Goal: Task Accomplishment & Management: Complete application form

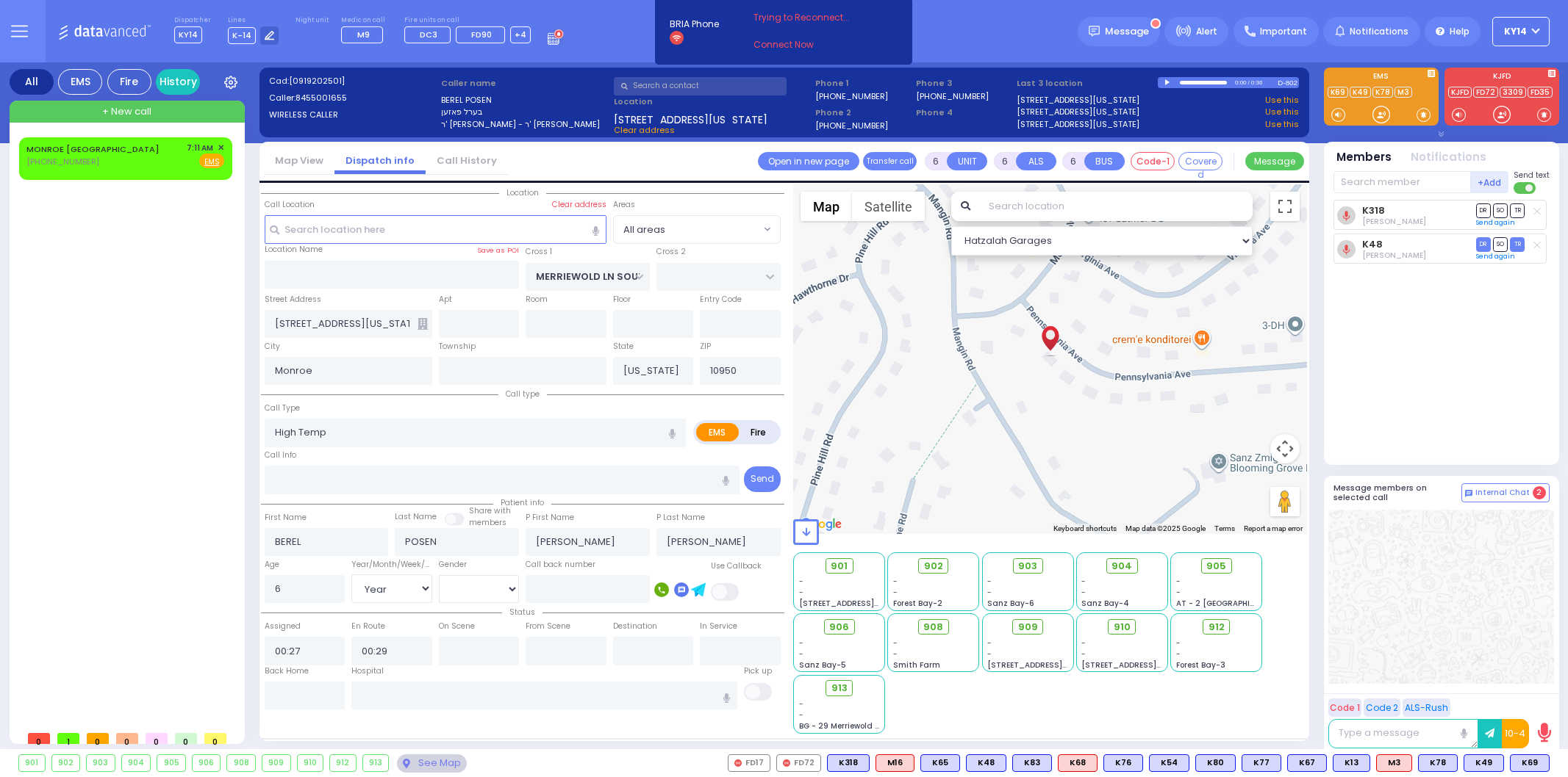
select select "Year"
select select "[DEMOGRAPHIC_DATA]"
click at [118, 163] on div "MONROE [GEOGRAPHIC_DATA] [PHONE_NUMBER] 7:11 AM ✕ Fire EMS" at bounding box center [125, 155] width 197 height 27
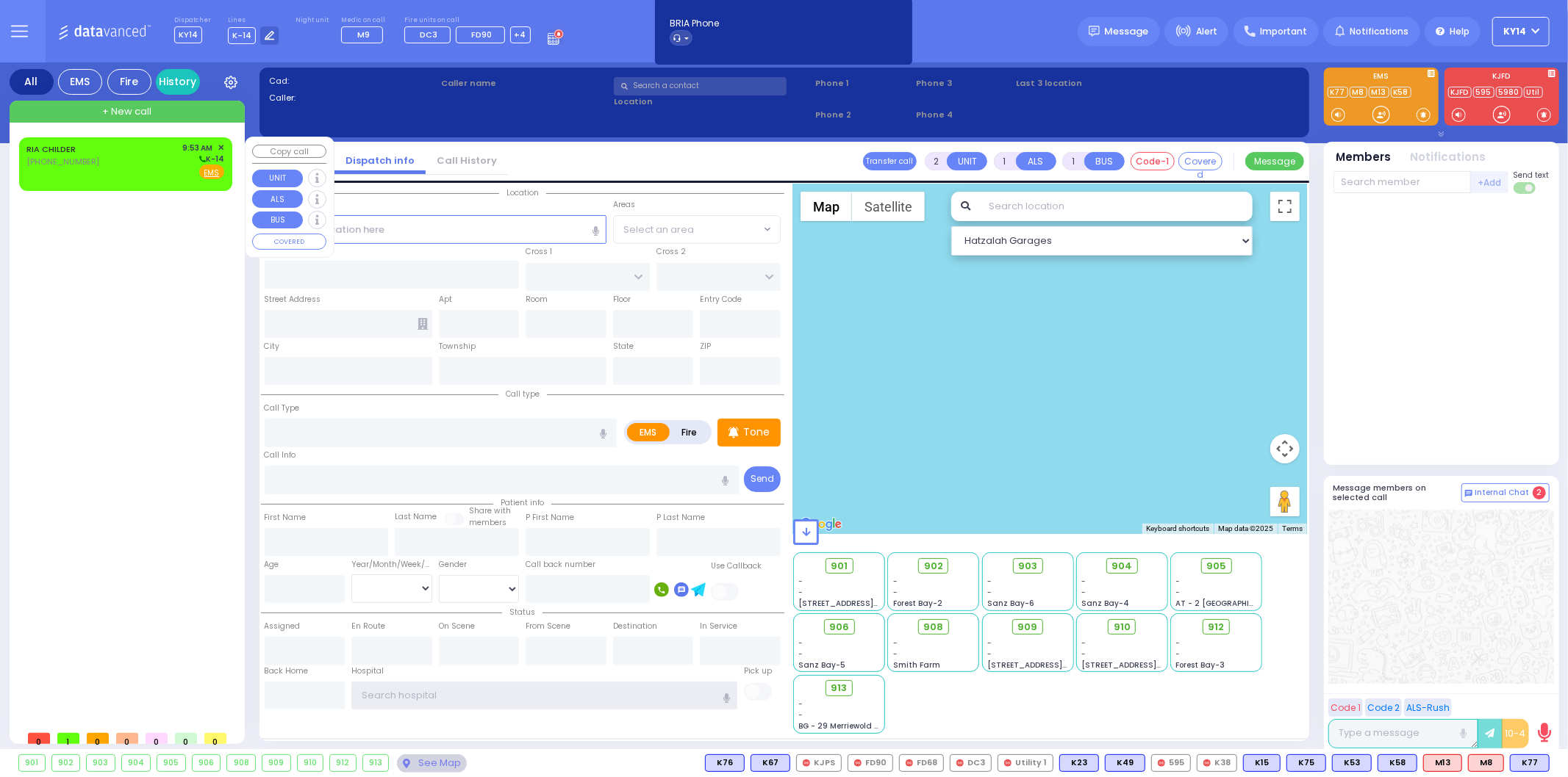
type input "ky14"
click at [151, 151] on div "RIA CHILDER (845) 806-8127 9:53 AM ✕ K-14" at bounding box center [125, 161] width 197 height 38
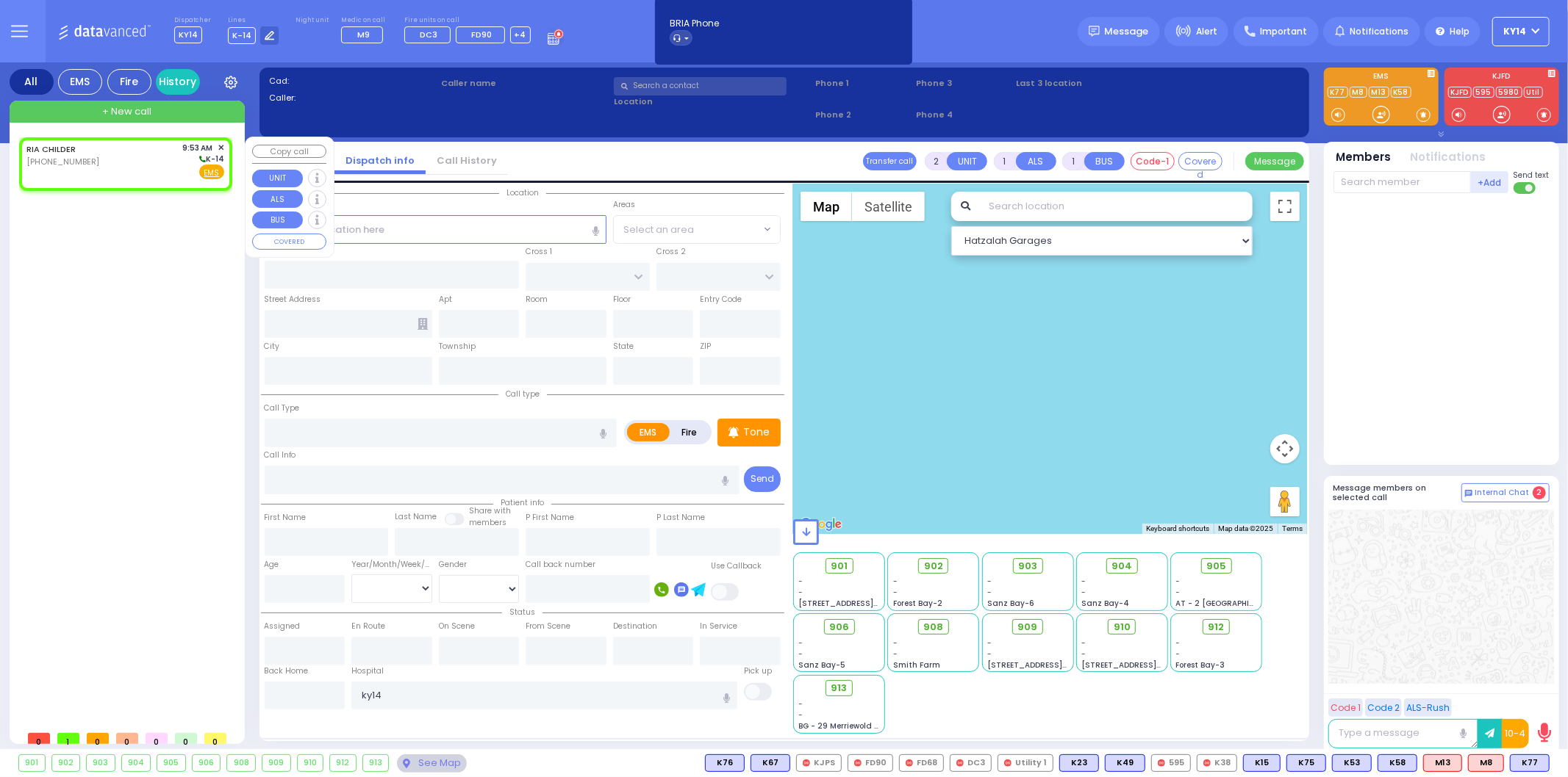
select select
radio input "true"
select select
type input "09:53"
select select "Hatzalah Garages"
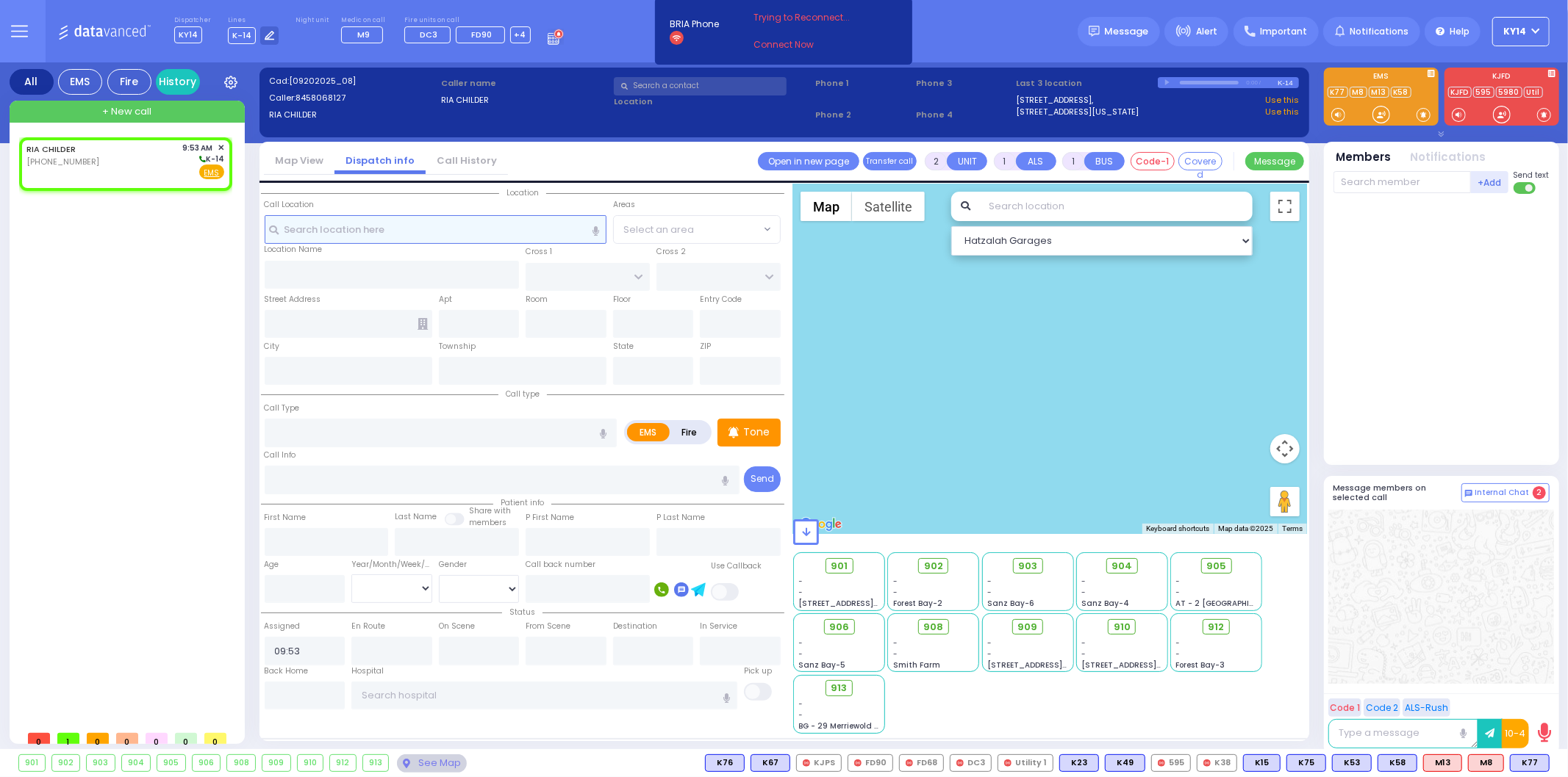
click at [377, 222] on input "text" at bounding box center [436, 230] width 342 height 28
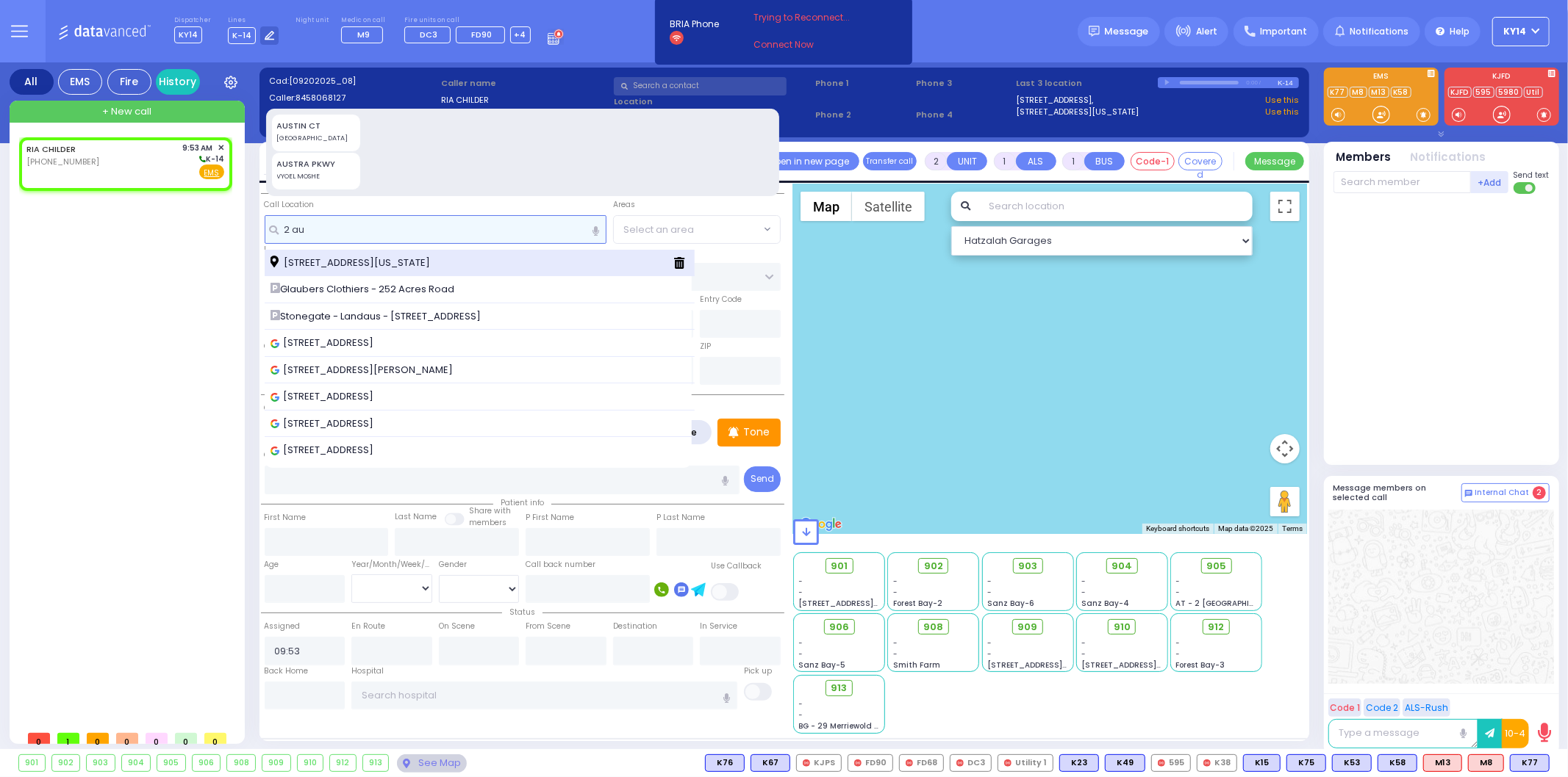
type input "2 au"
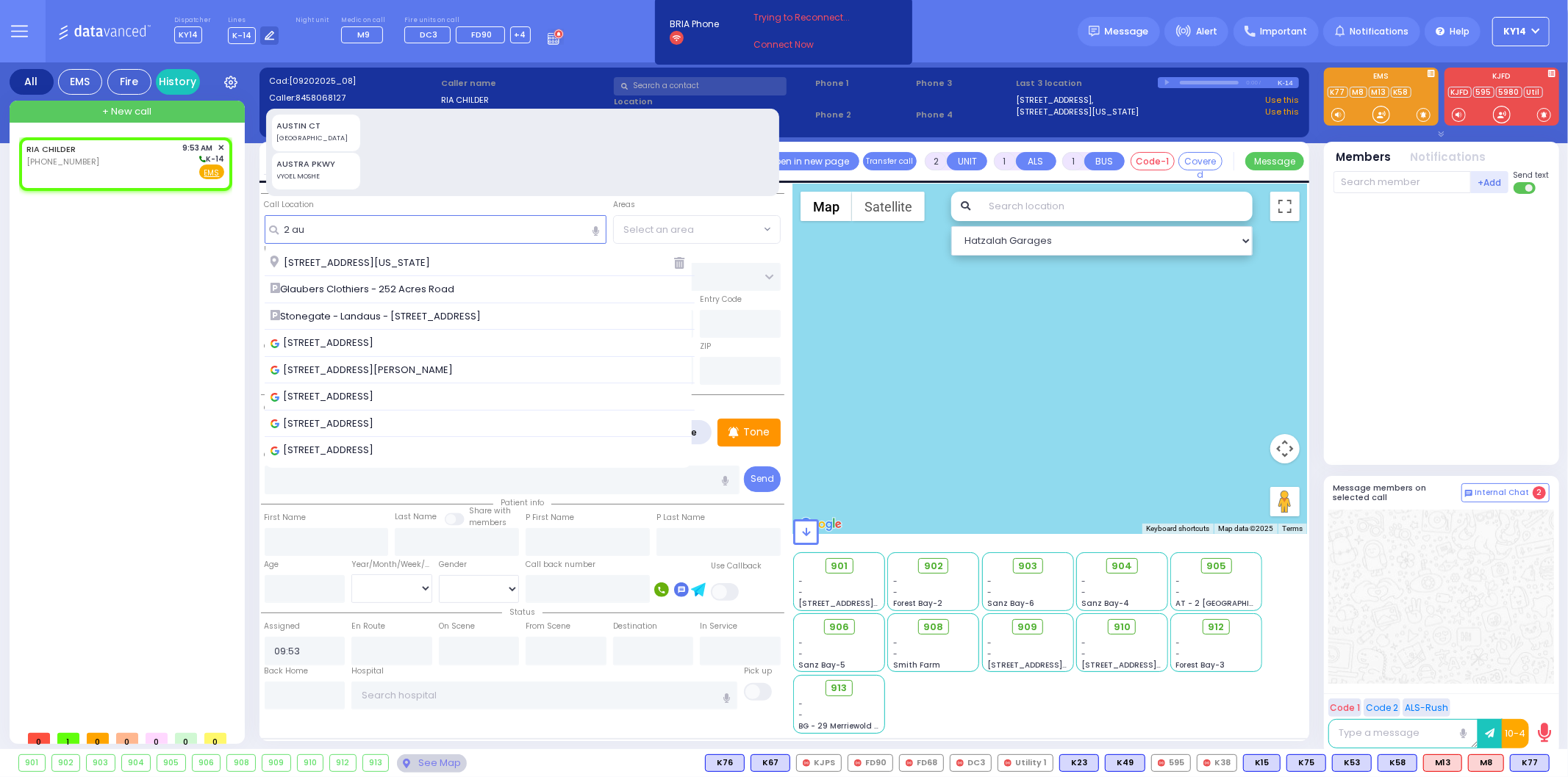
click at [405, 262] on span "2 Austra Parkway Monroe New York 10950" at bounding box center [353, 263] width 164 height 15
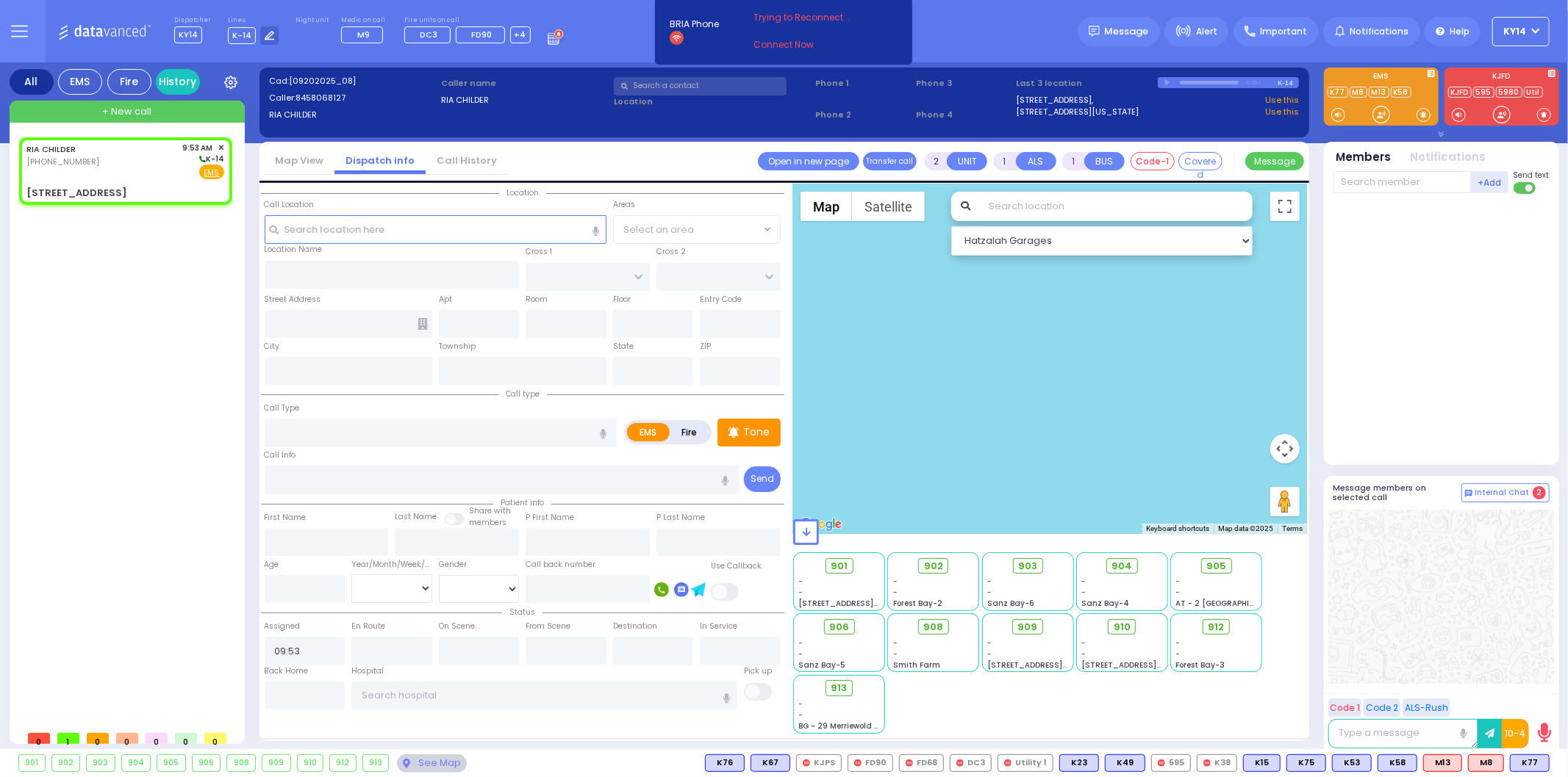
select select
radio input "true"
select select
select select "Hatzalah Garages"
type input "BAKERTOWN RD"
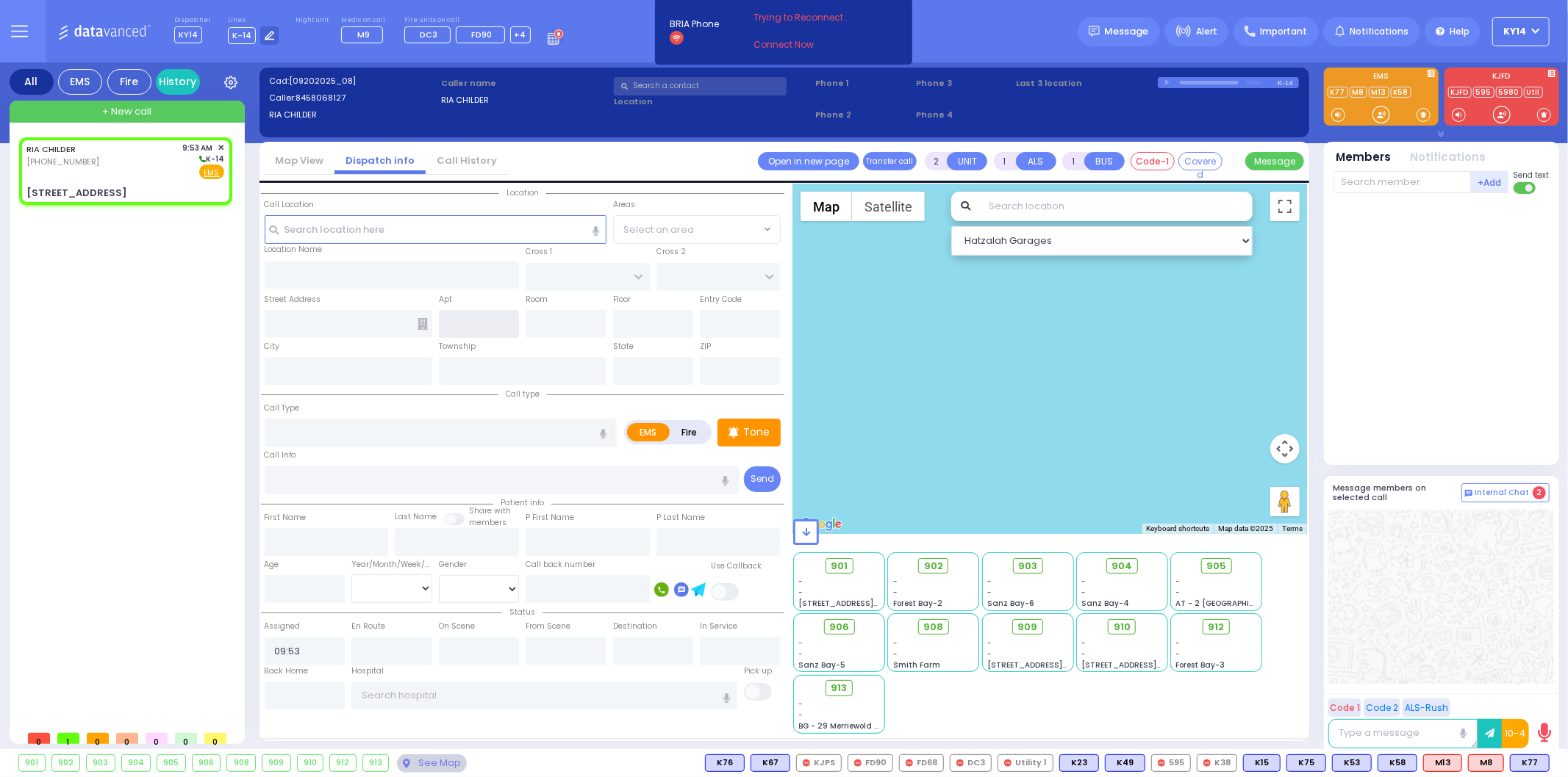
type input "CHUST RD"
type input "2 Austra Parkway"
type input "Monroe"
type input "[US_STATE]"
type input "10950"
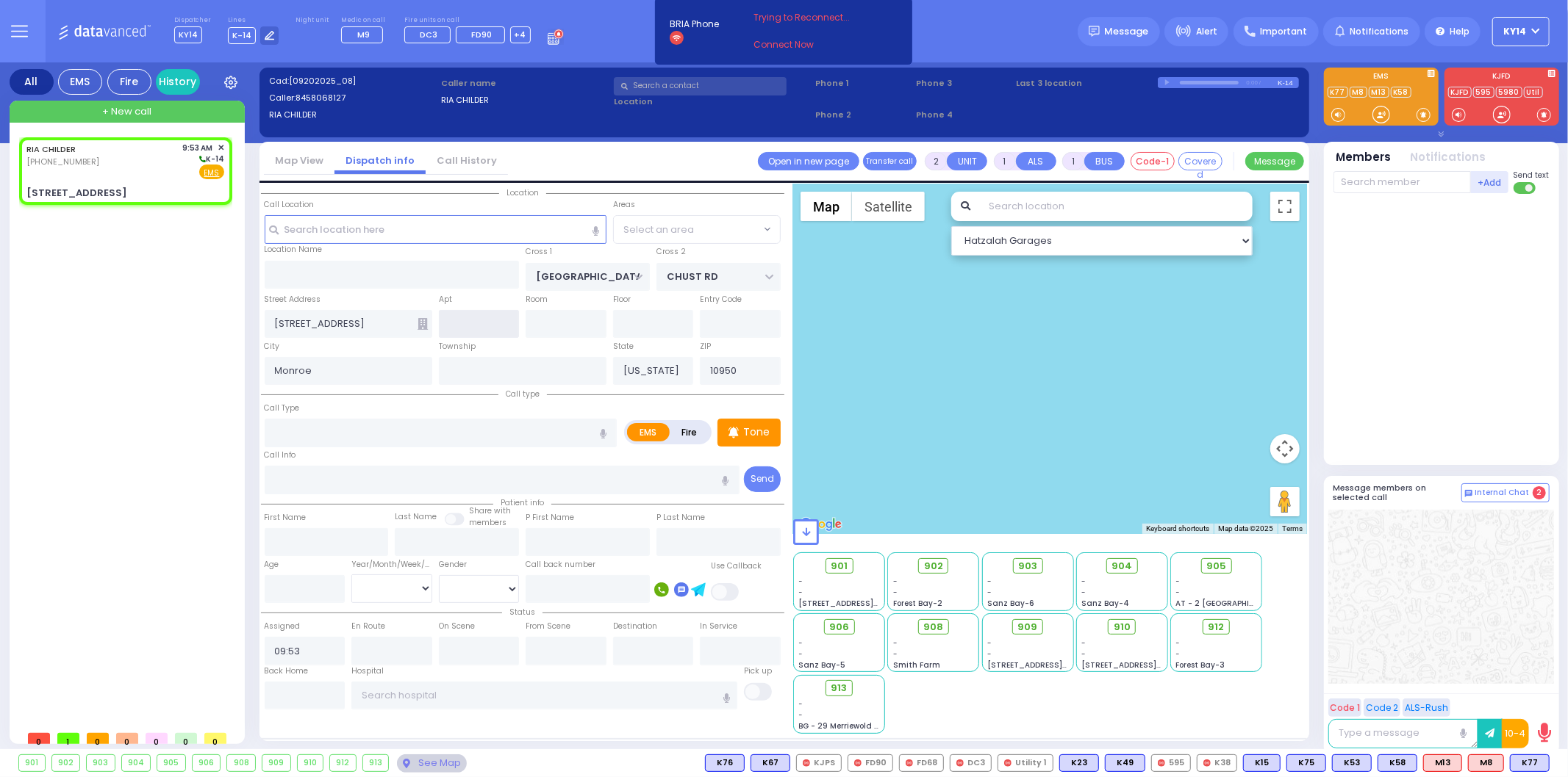
select select "SECTION 4"
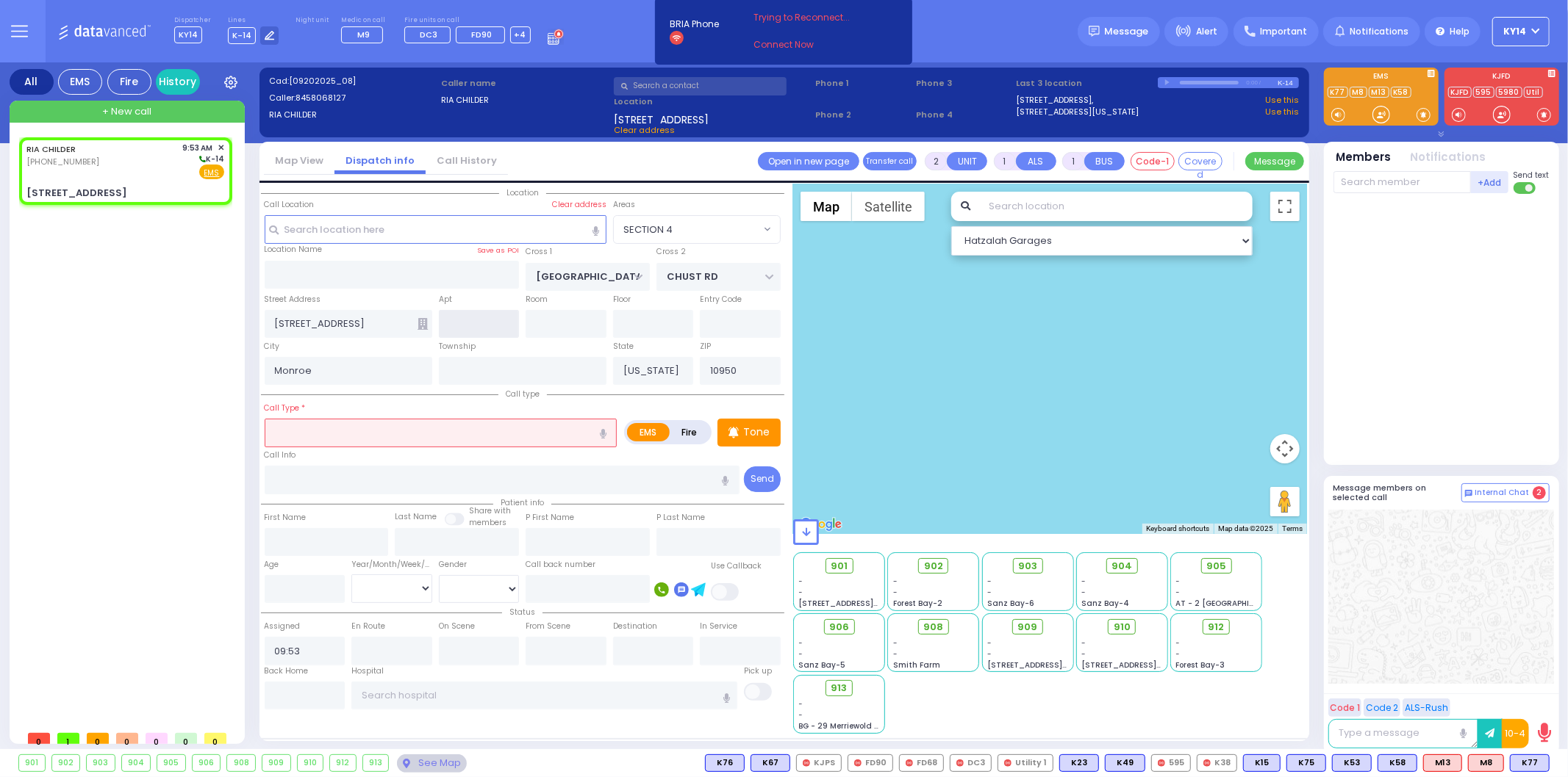
click at [474, 320] on input "text" at bounding box center [479, 324] width 80 height 28
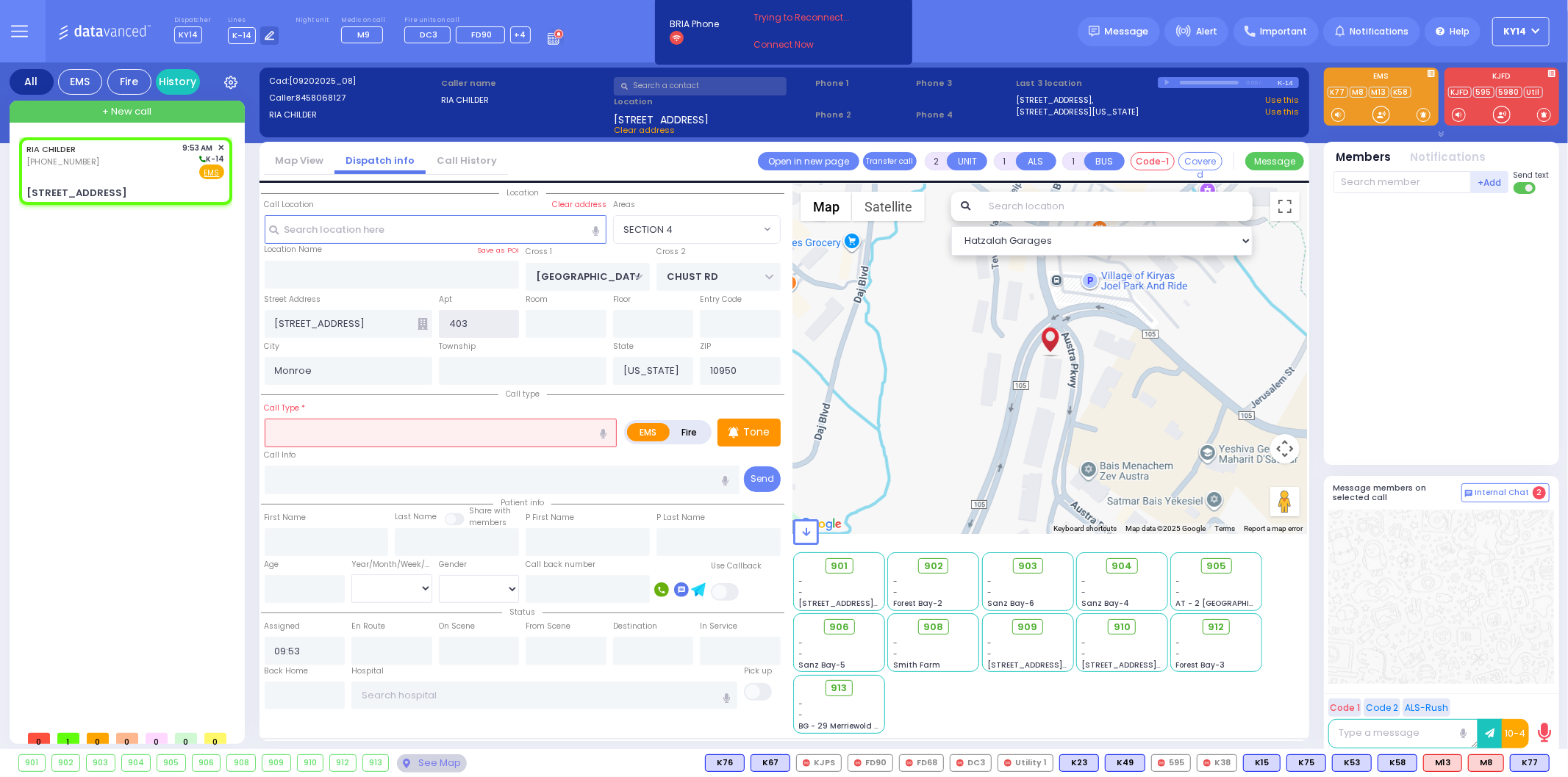
type input "403"
click at [417, 322] on icon at bounding box center [422, 324] width 10 height 12
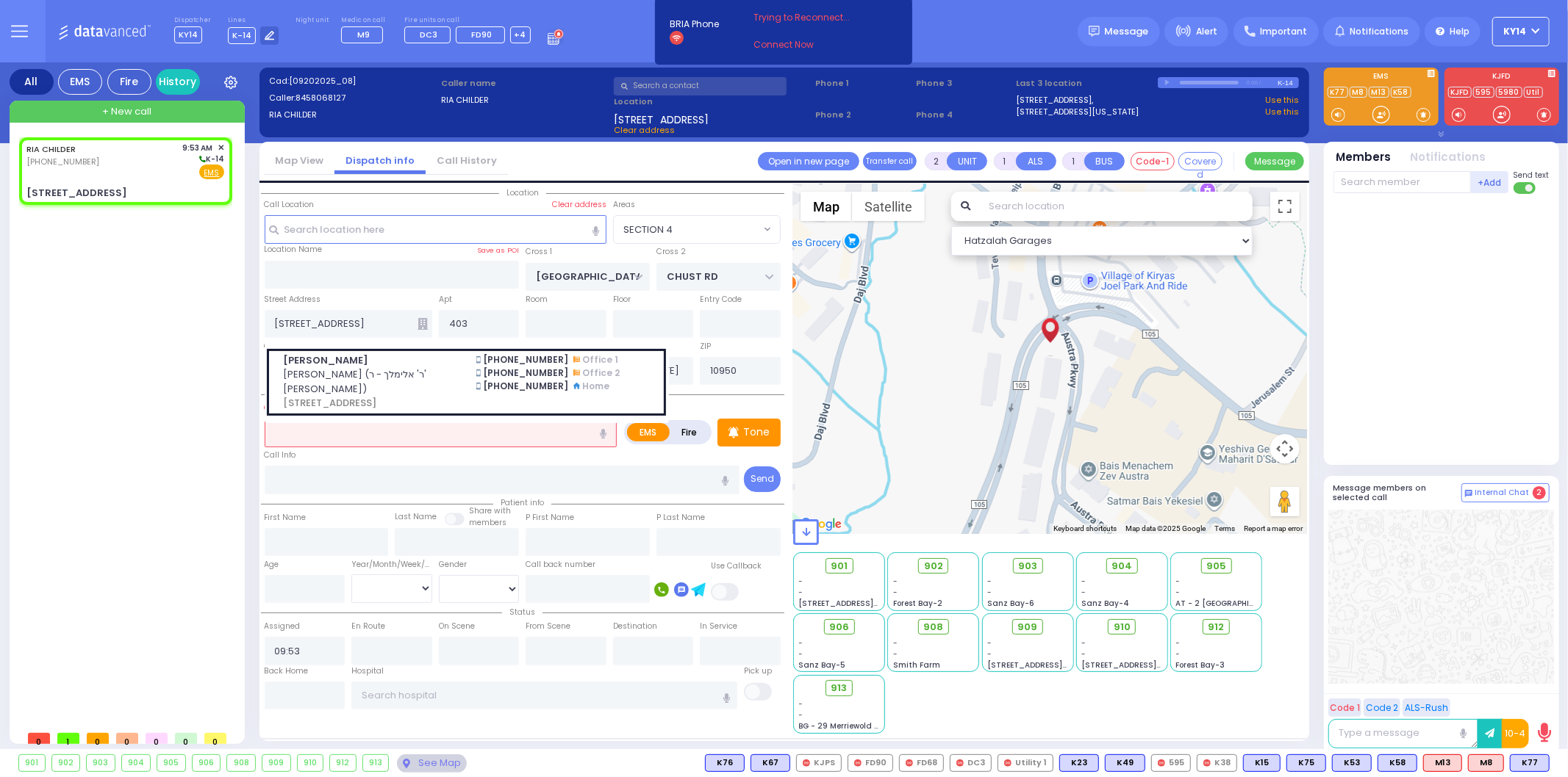
select select
radio input "true"
select select
select select "Hatzalah Garages"
select select "SECTION 4"
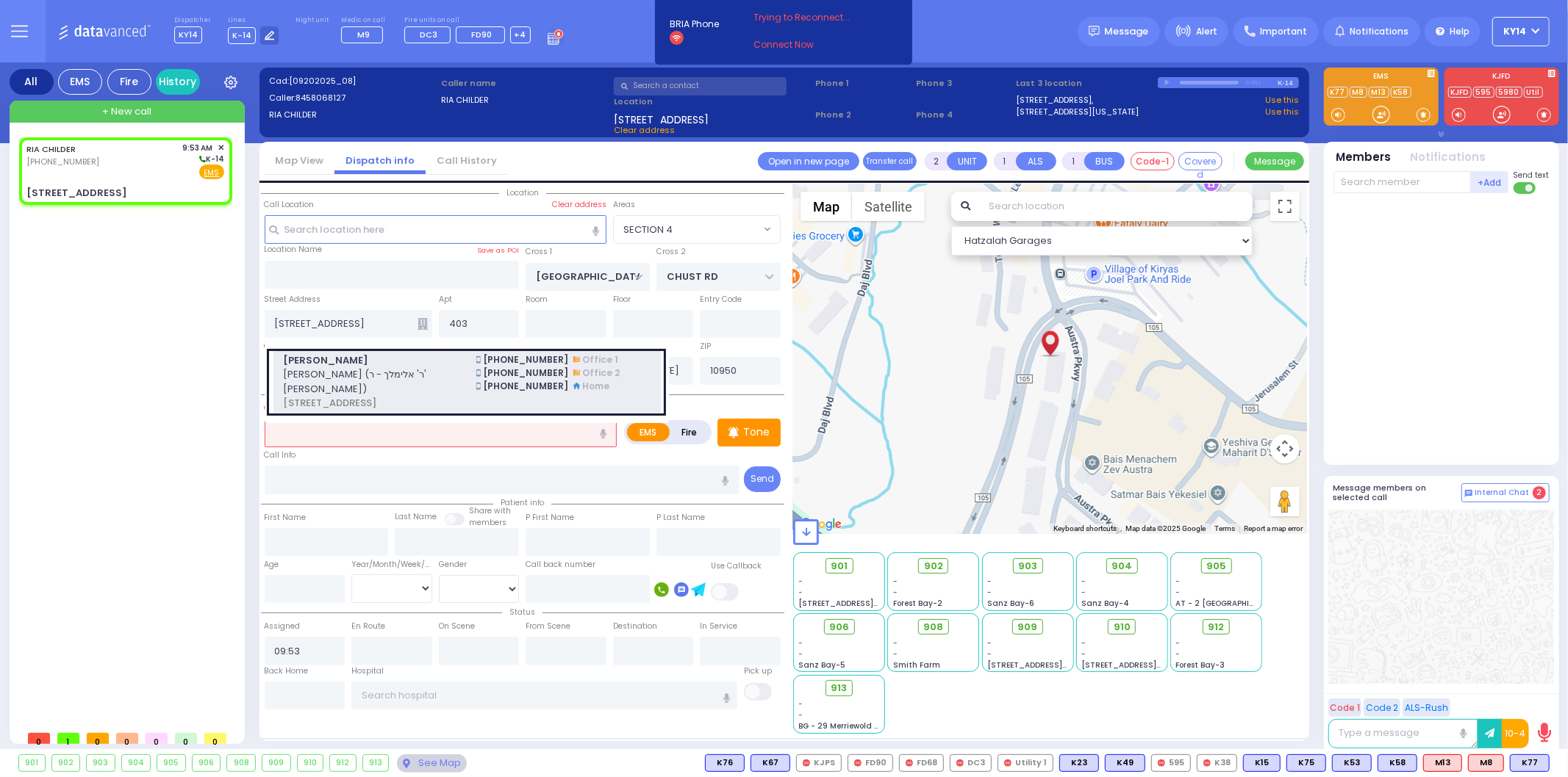
click at [417, 377] on span "יואל מאיר טייטלבוים (ר' אלימלך - ר' דוד ברייער)" at bounding box center [371, 381] width 176 height 29
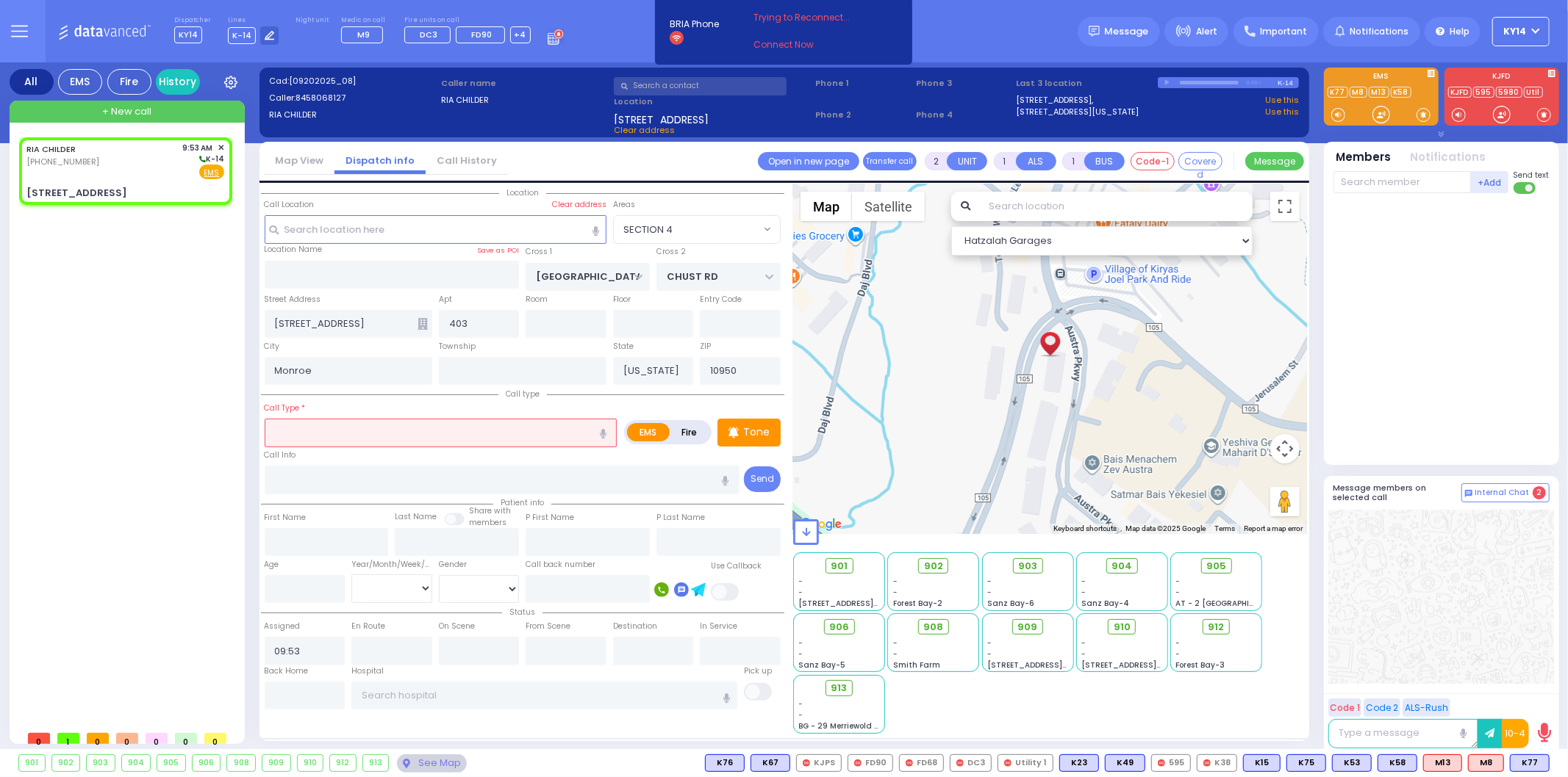
click at [322, 435] on input "text" at bounding box center [441, 433] width 353 height 28
select select
radio input "true"
type input "JOEL MAYER"
type input "TEITELBAUM"
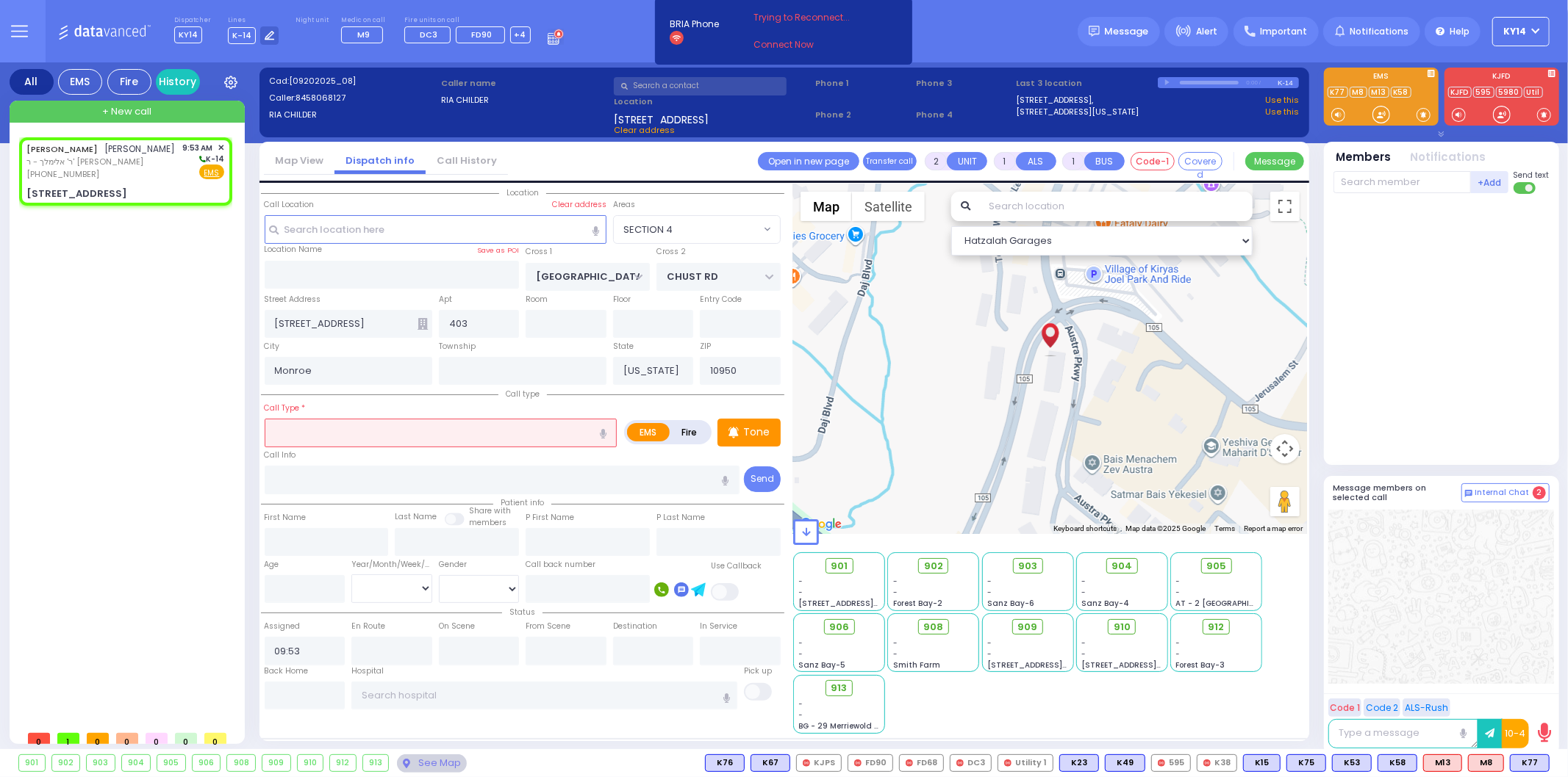
select select
select select "Hatzalah Garages"
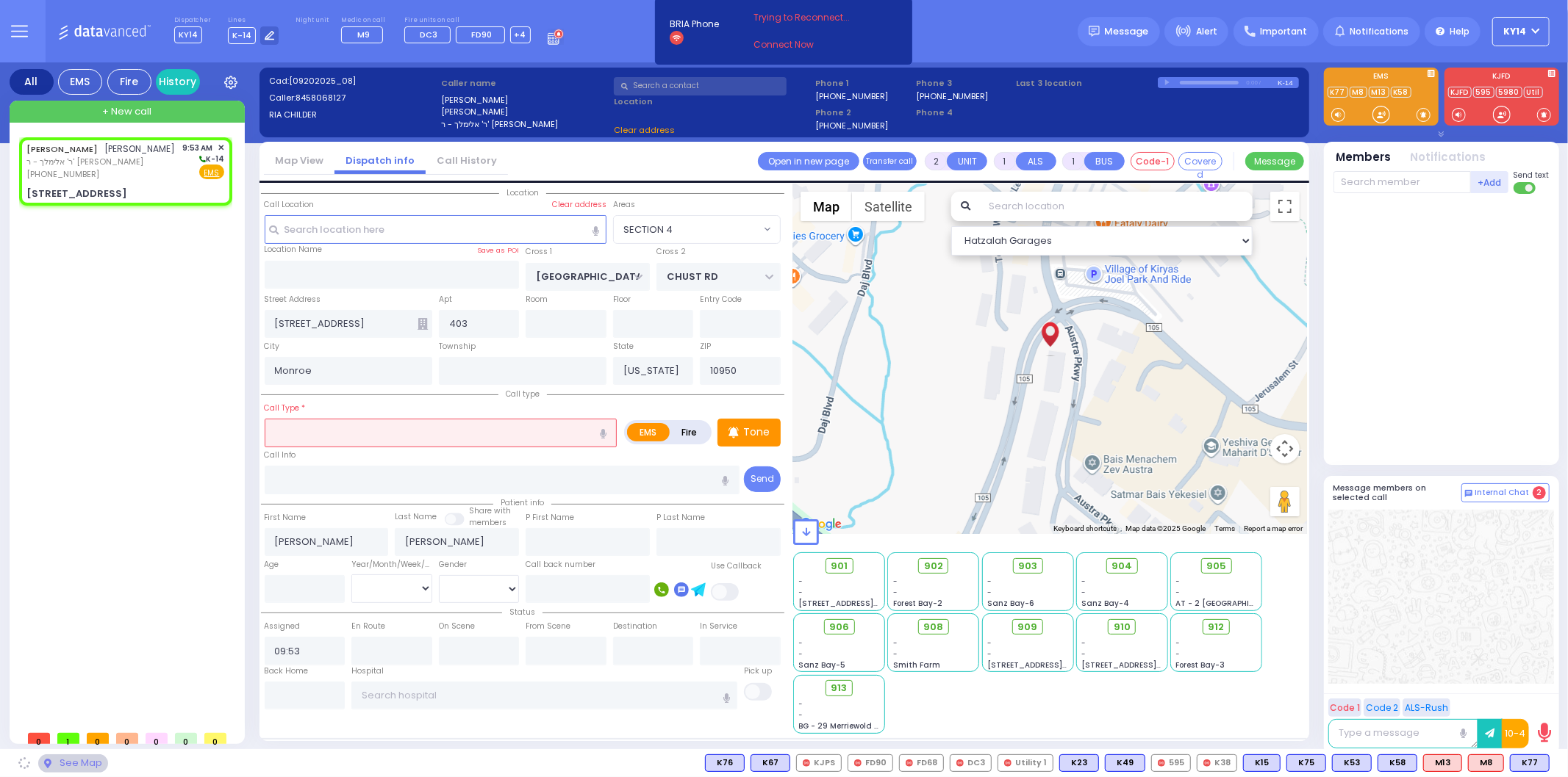
type input "AUSTRA PARKWAY"
type input "MERON DR"
type input "2 AUSTRA PKWY"
click at [699, 431] on label "Fire" at bounding box center [689, 432] width 41 height 18
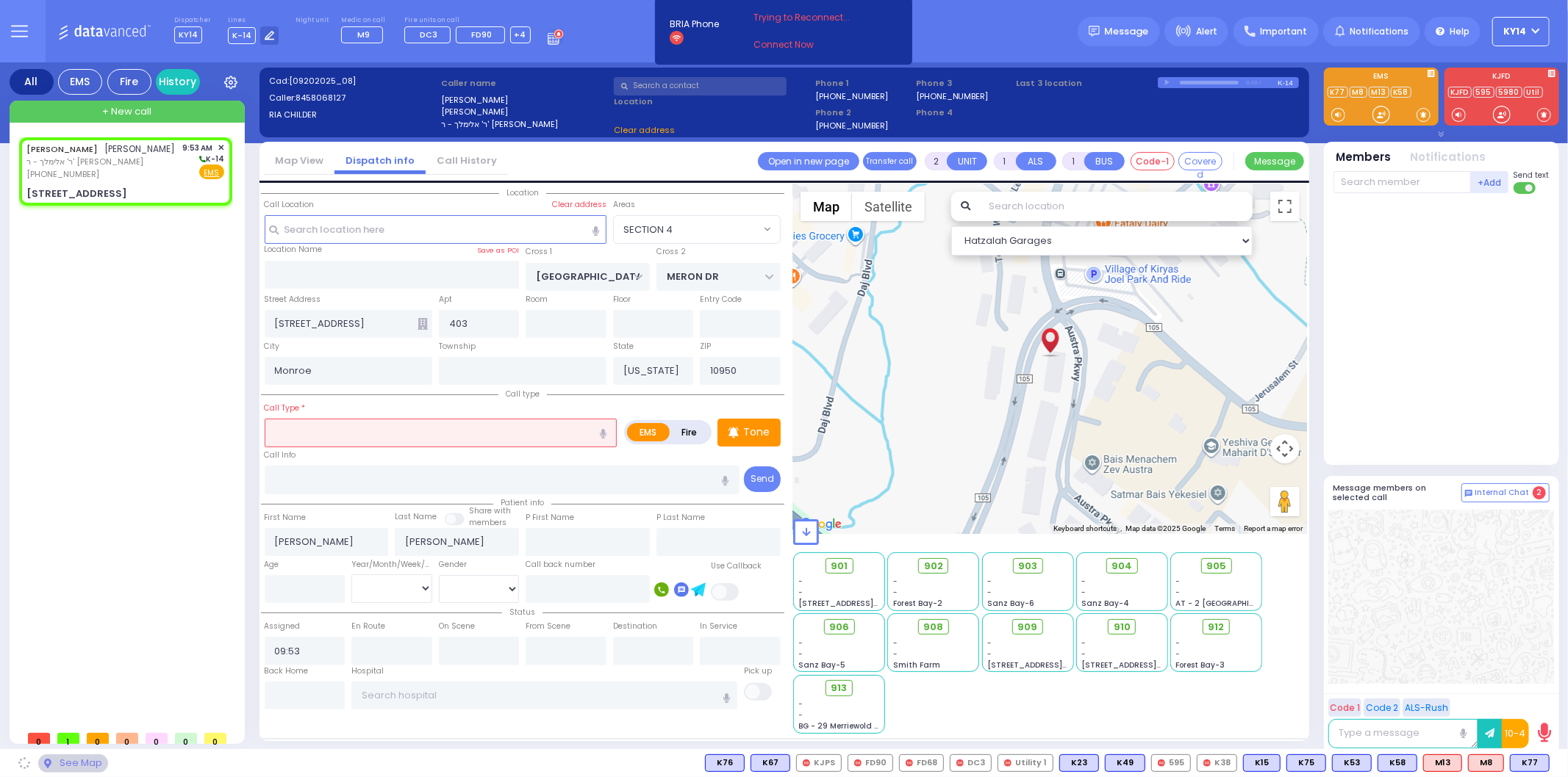
radio input "true"
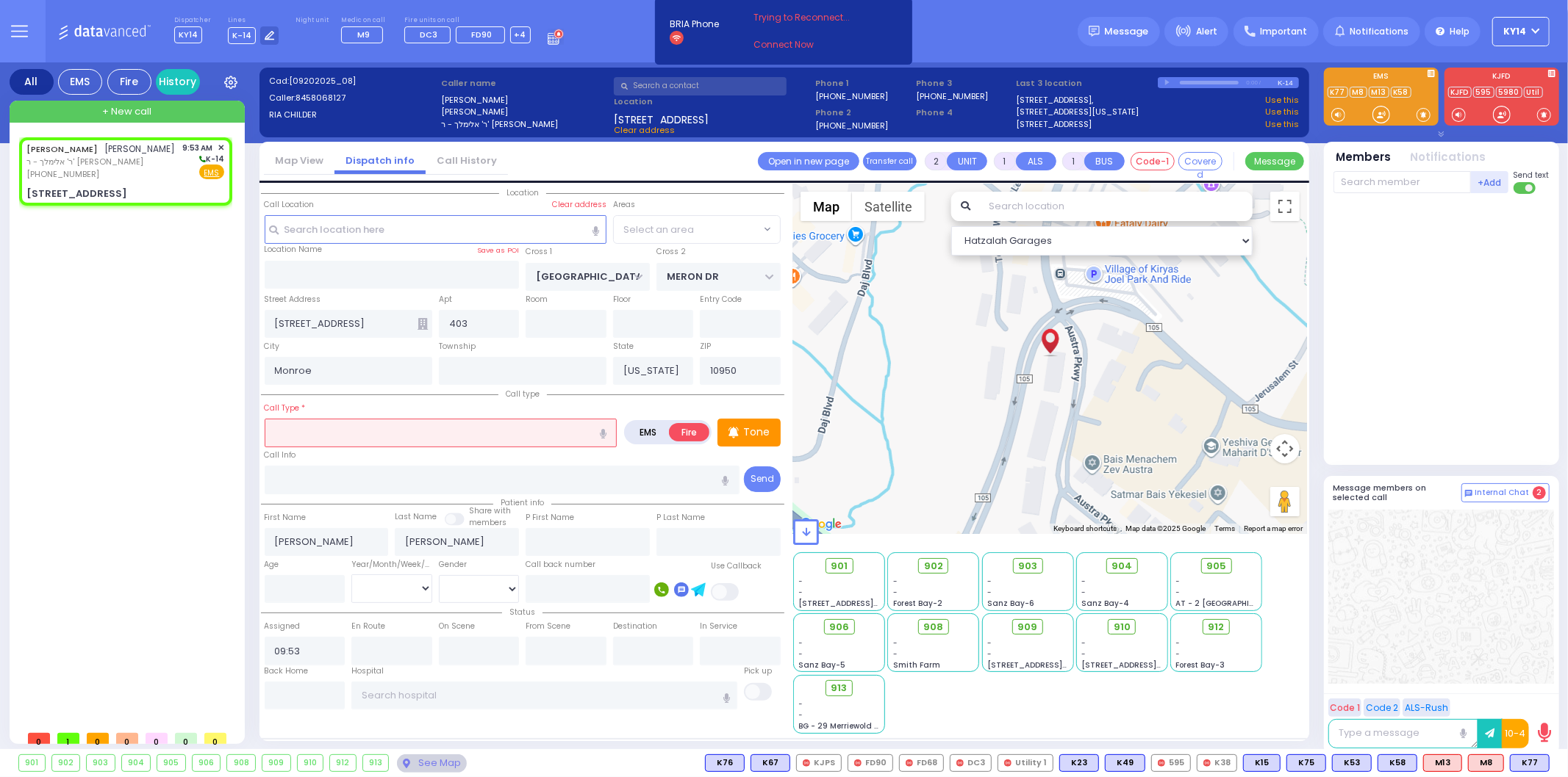
select select "VYOEL MOSHE"
drag, startPoint x: 397, startPoint y: 428, endPoint x: 405, endPoint y: 430, distance: 8.2
click at [400, 429] on input "text" at bounding box center [441, 433] width 353 height 28
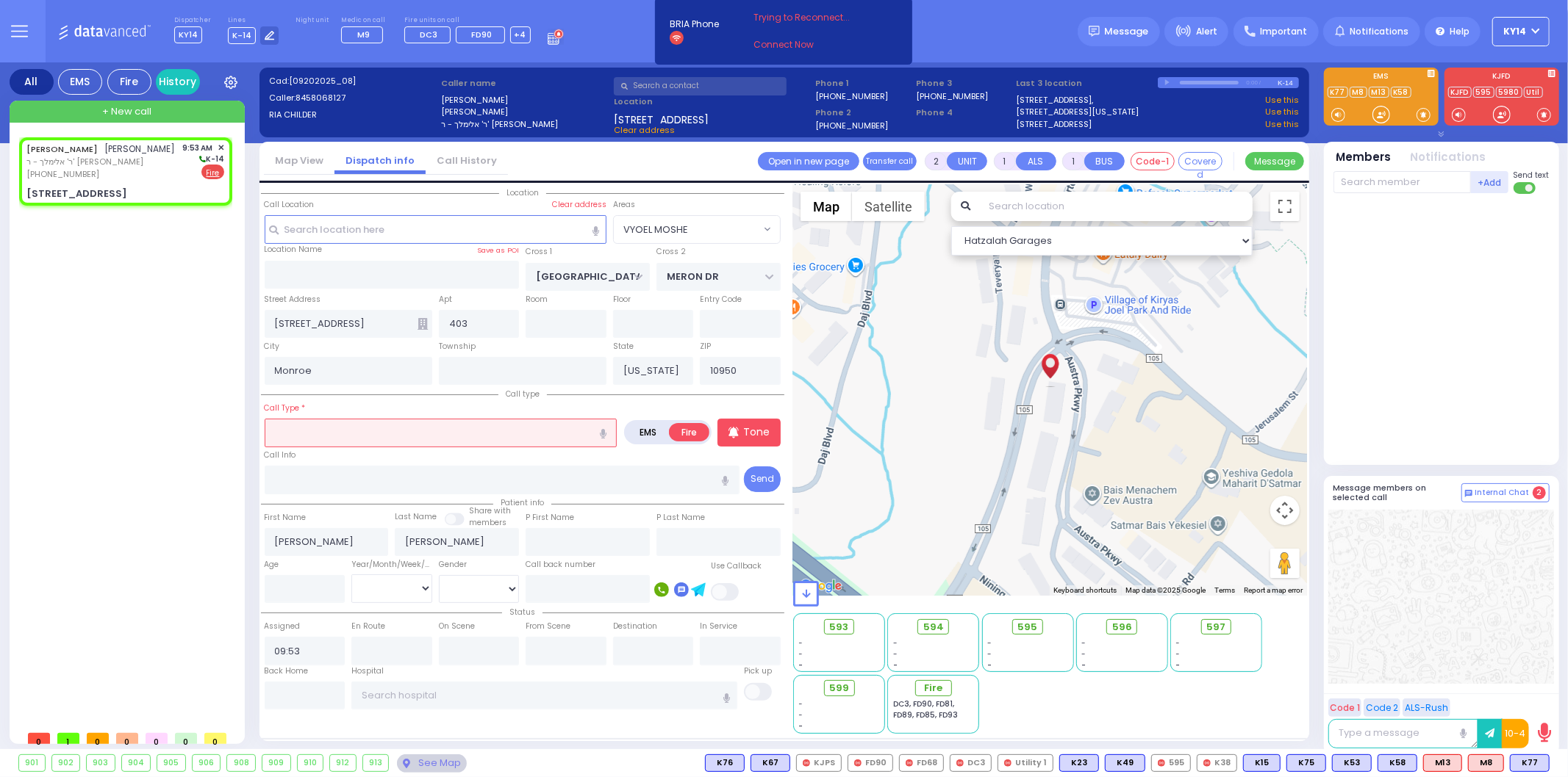
select select
radio input "true"
select select
select select "Hatzalah Garages"
select select "VYOEL MOSHE"
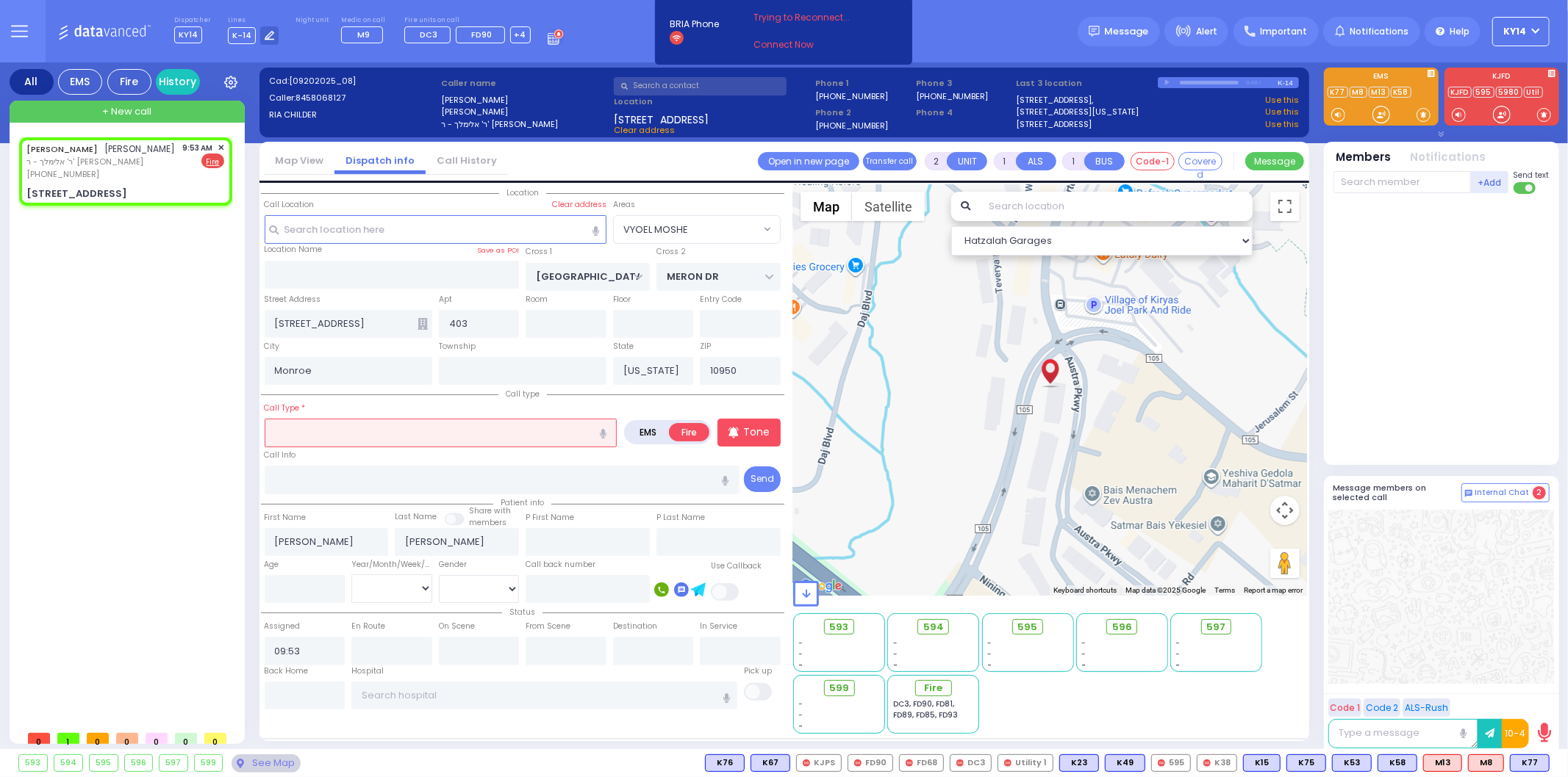
select select
radio input "true"
select select
select select "Hatzalah Garages"
type input "o"
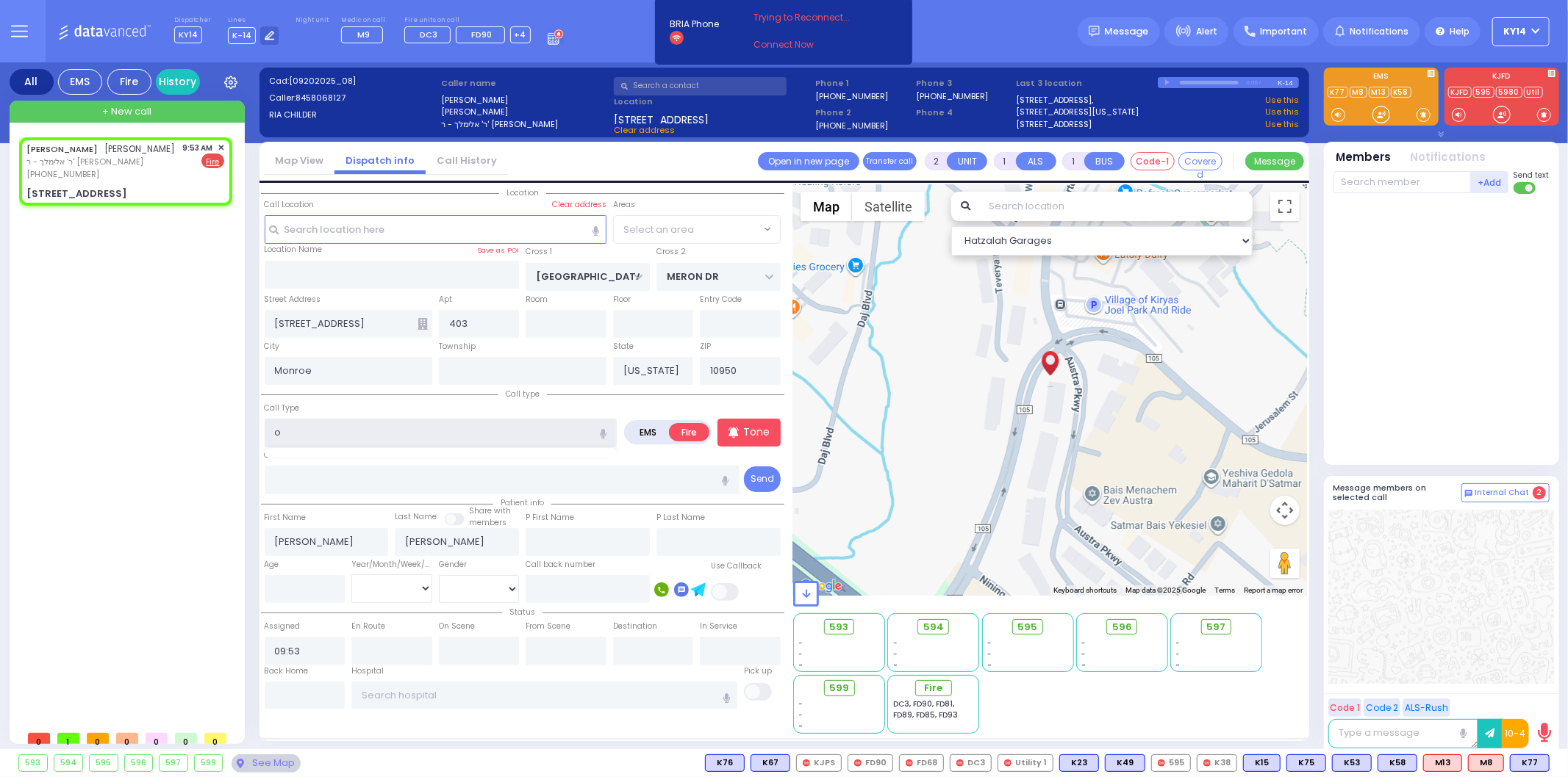
select select "VYOEL MOSHE"
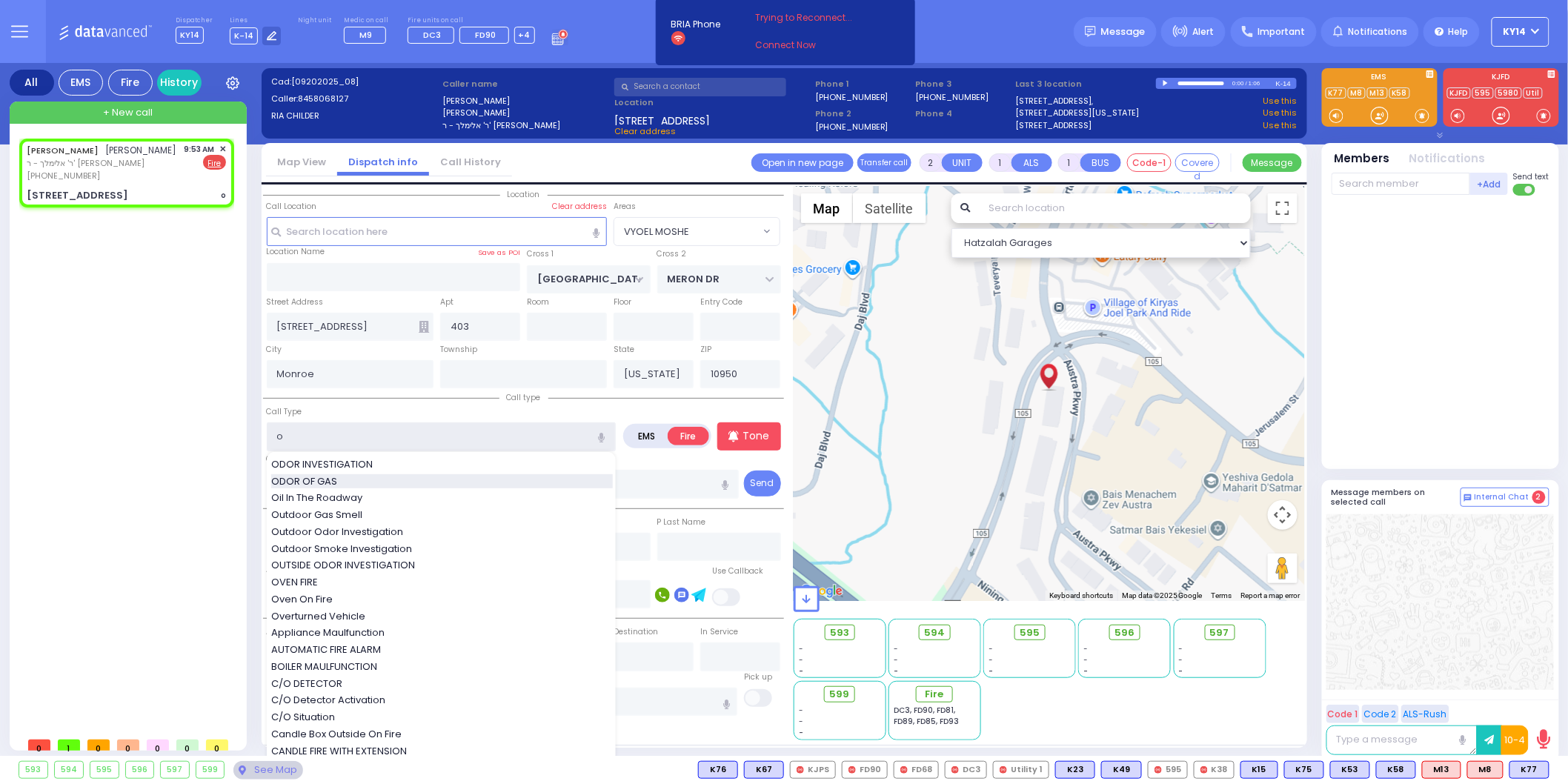
type input "o"
select select
radio input "true"
select select
select select "Hatzalah Garages"
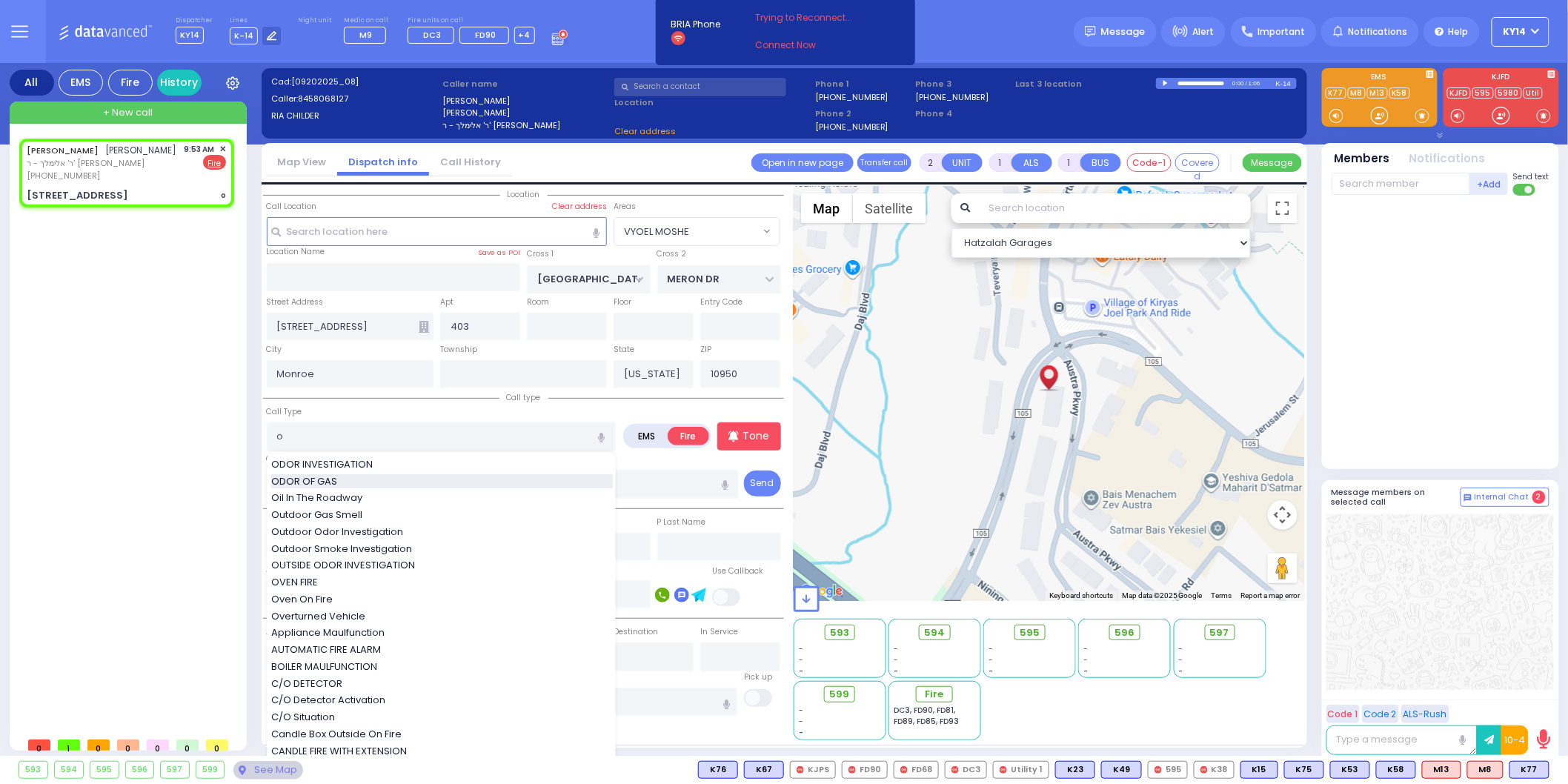
click at [295, 478] on span "ODOR OF GAS" at bounding box center [306, 482] width 71 height 15
type input "ODOR OF GAS"
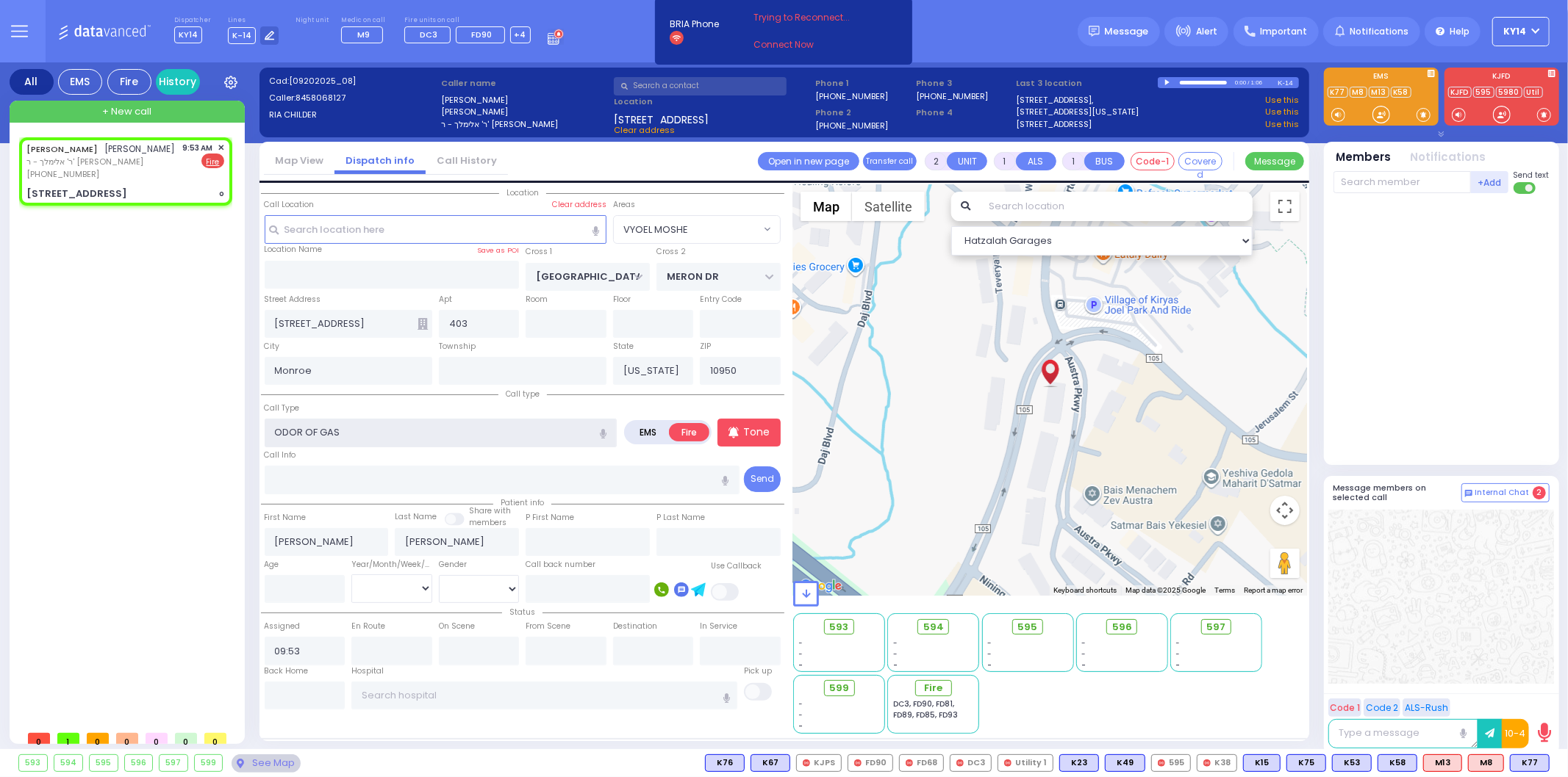
select select "VYOEL MOSHE"
select select
radio input "true"
select select
select select "Hatzalah Garages"
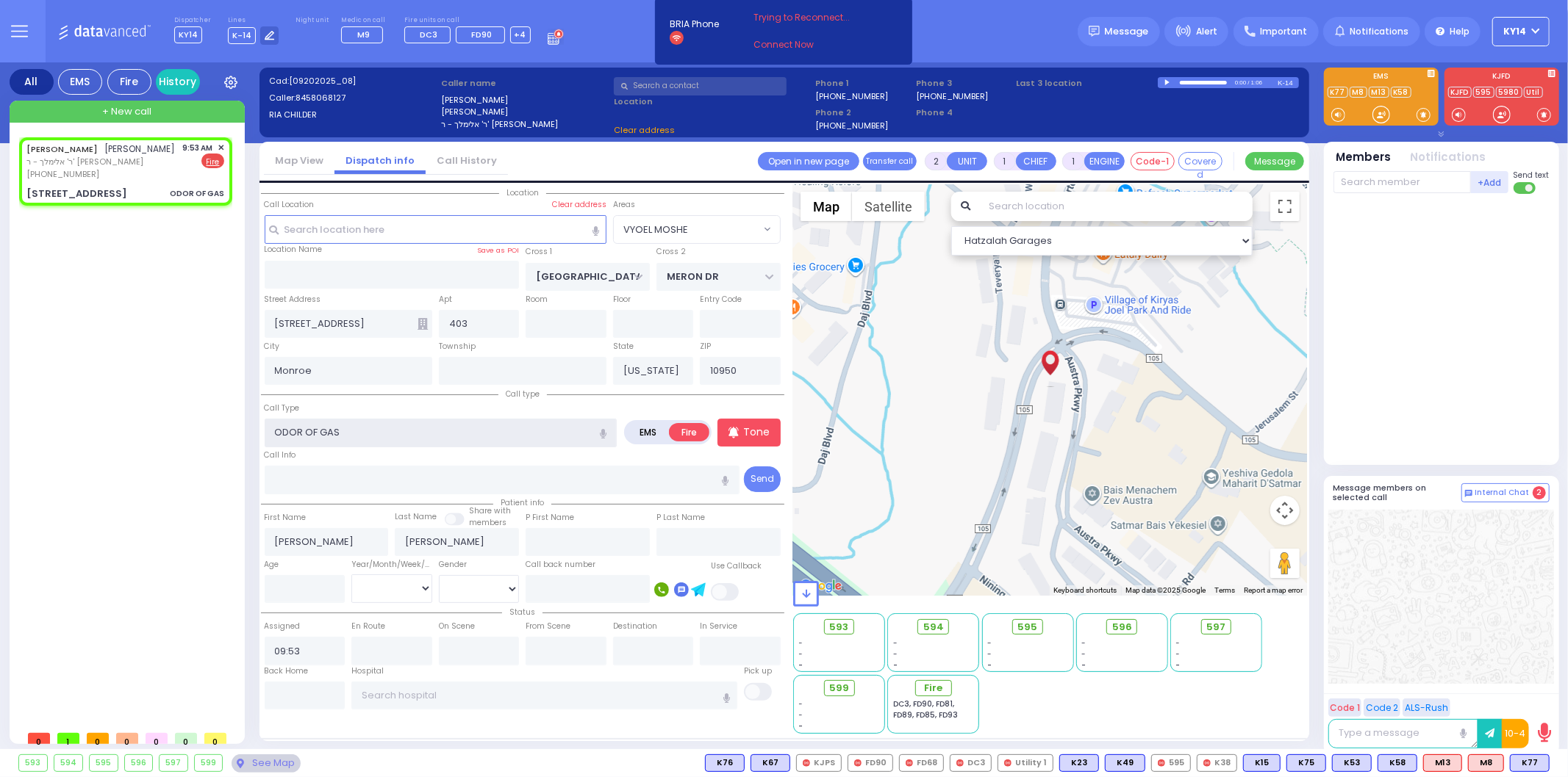
select select "VYOEL MOSHE"
select select
radio input "true"
select select
select select "Hatzalah Garages"
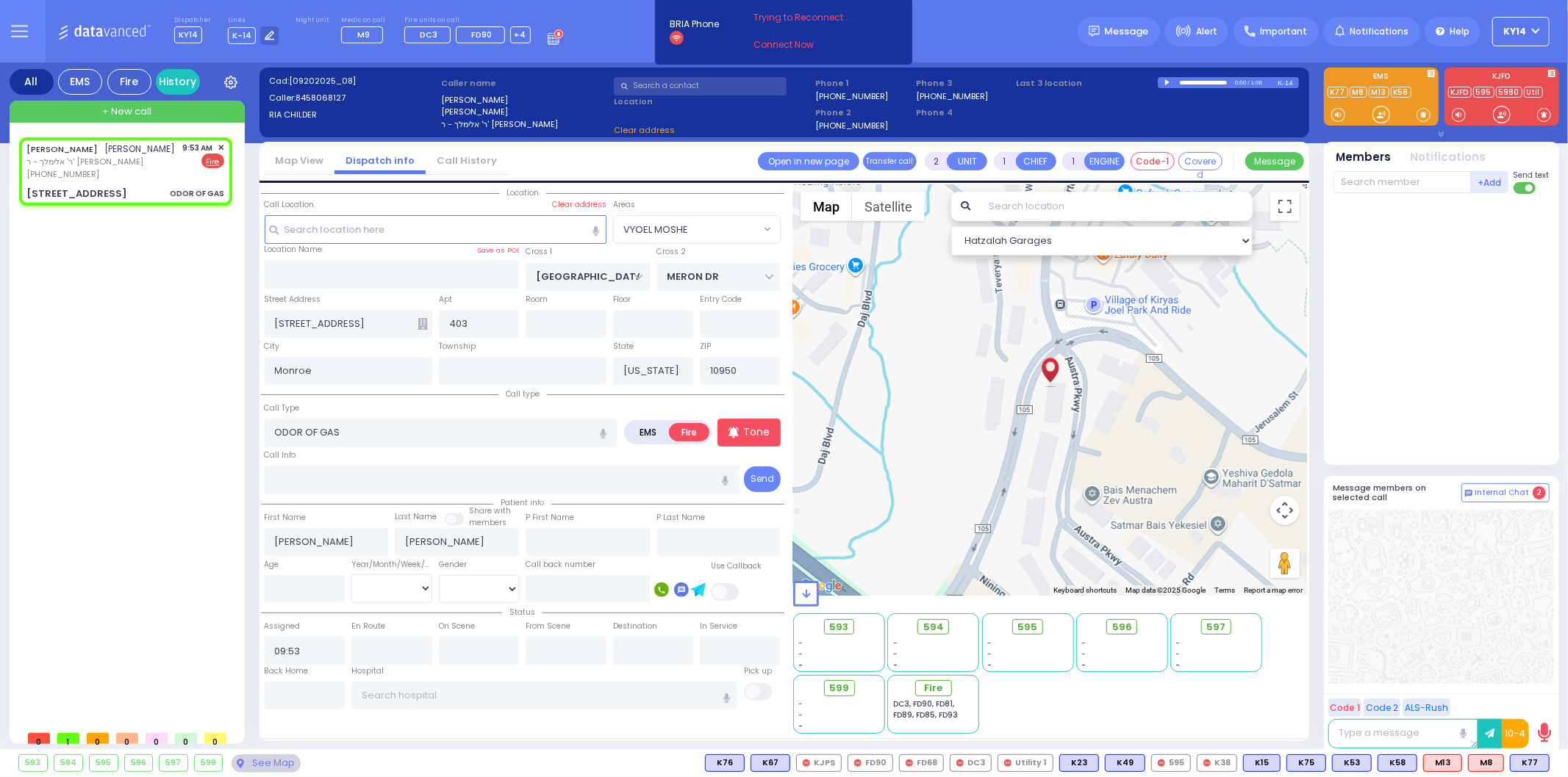
select select "VYOEL MOSHE"
select select
radio input "true"
select select
select select "Hatzalah Garages"
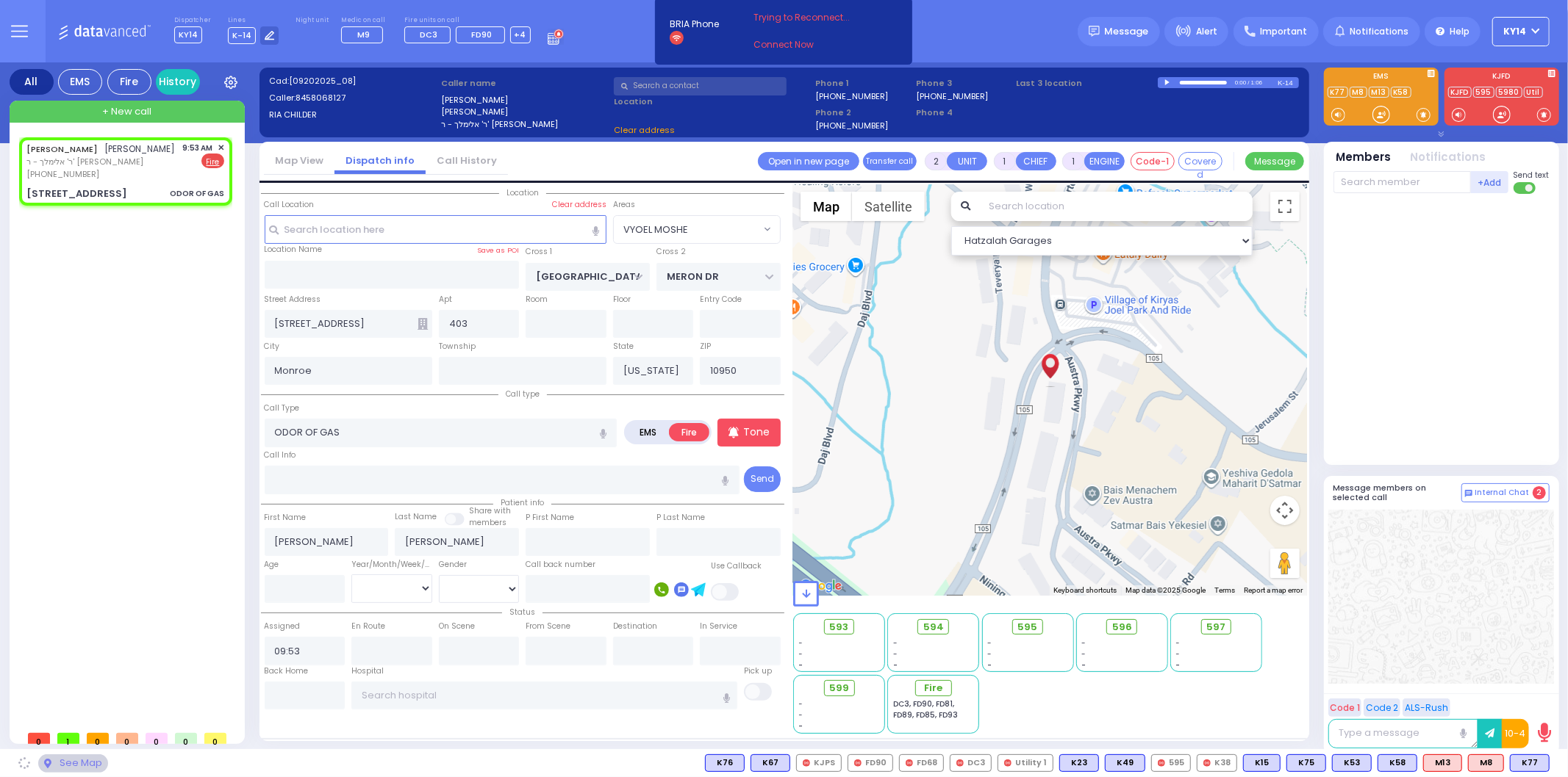
select select "VYOEL MOSHE"
click at [782, 45] on link "Connect Now" at bounding box center [811, 45] width 116 height 13
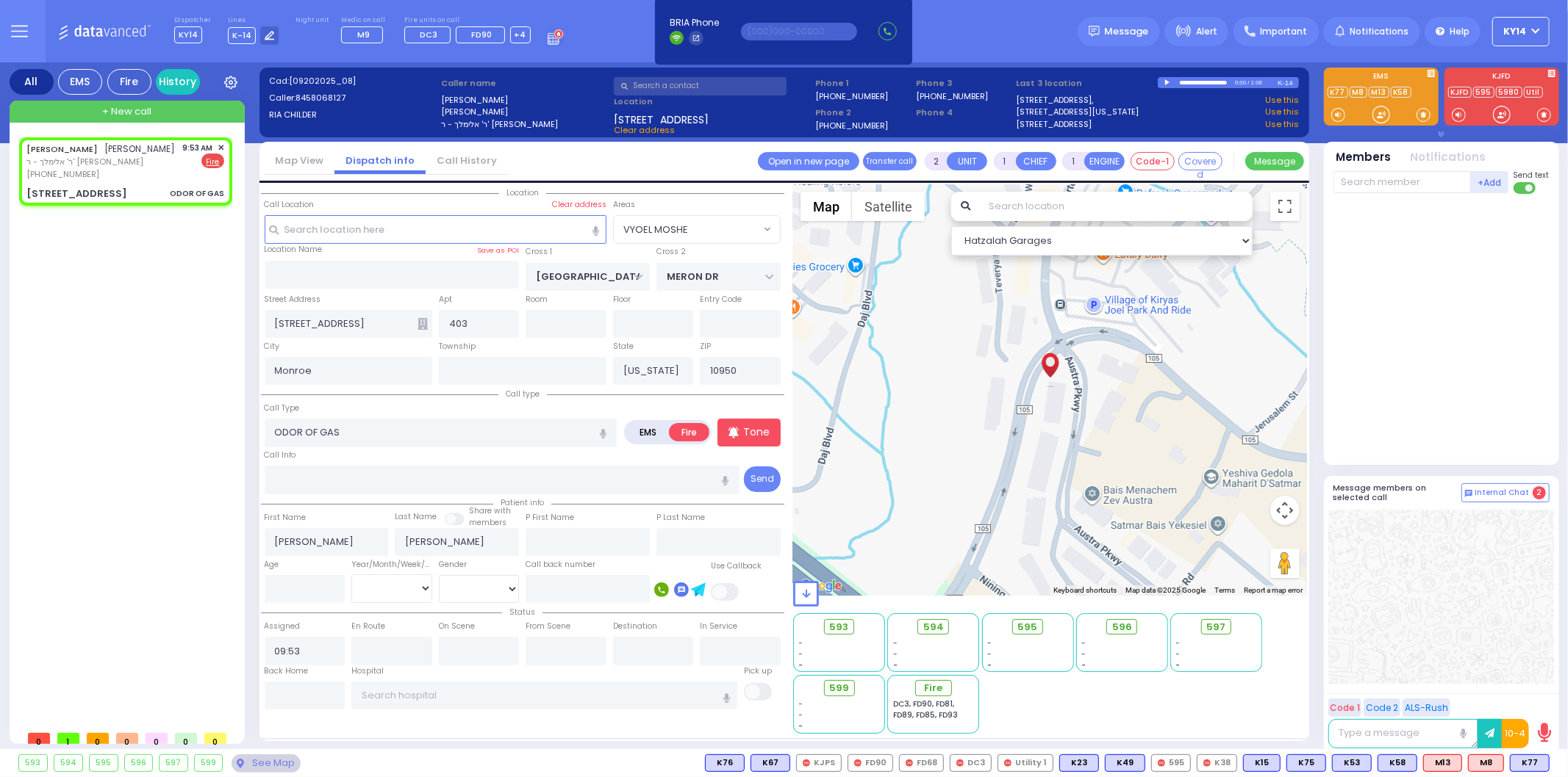
select select
radio input "true"
select select
select select "Hatzalah Garages"
select select "VYOEL MOSHE"
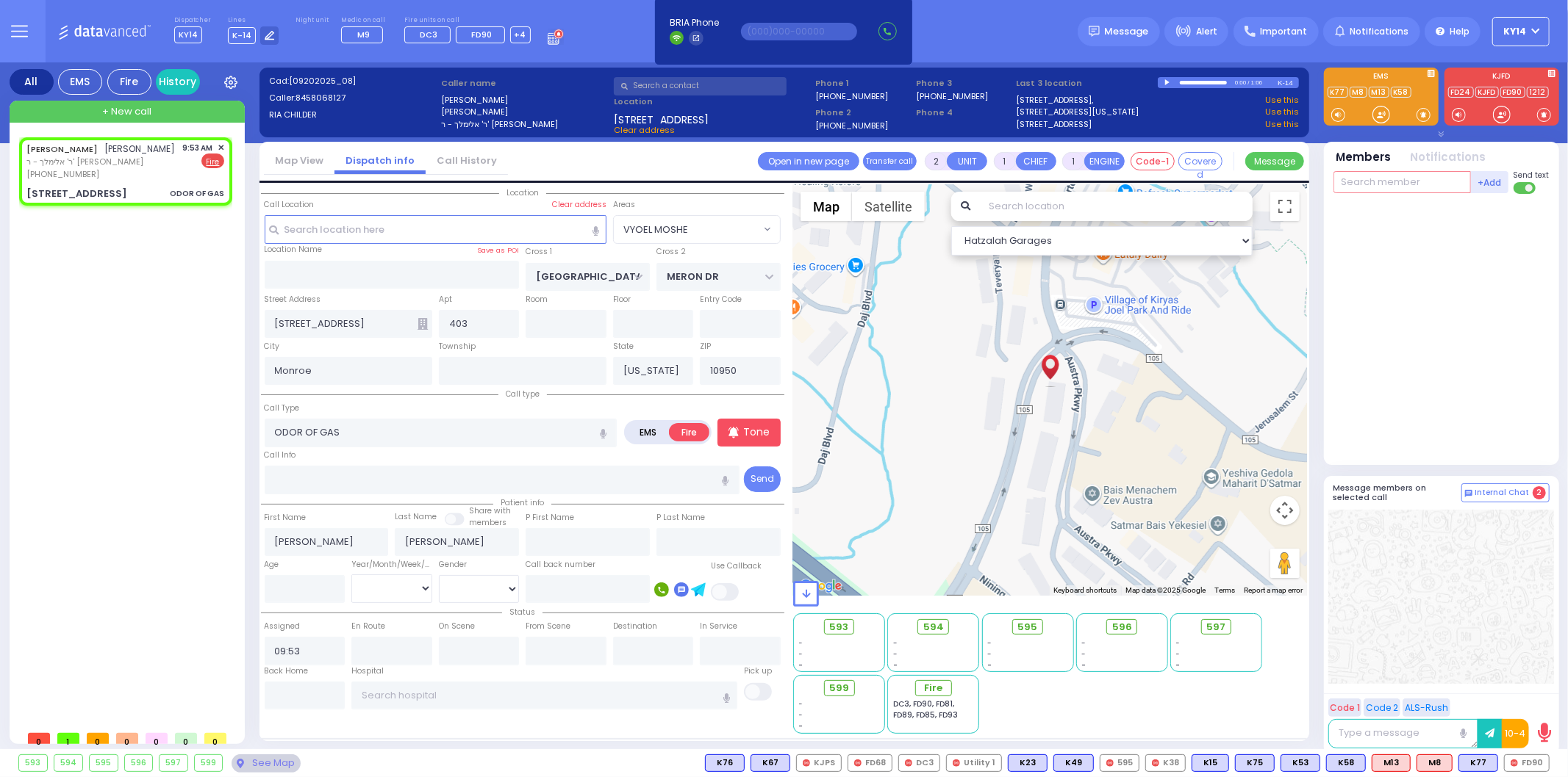
click at [1408, 182] on input "text" at bounding box center [1402, 182] width 138 height 22
type input "dc"
click at [1400, 205] on div "DC3" at bounding box center [1382, 212] width 74 height 15
select select
radio input "true"
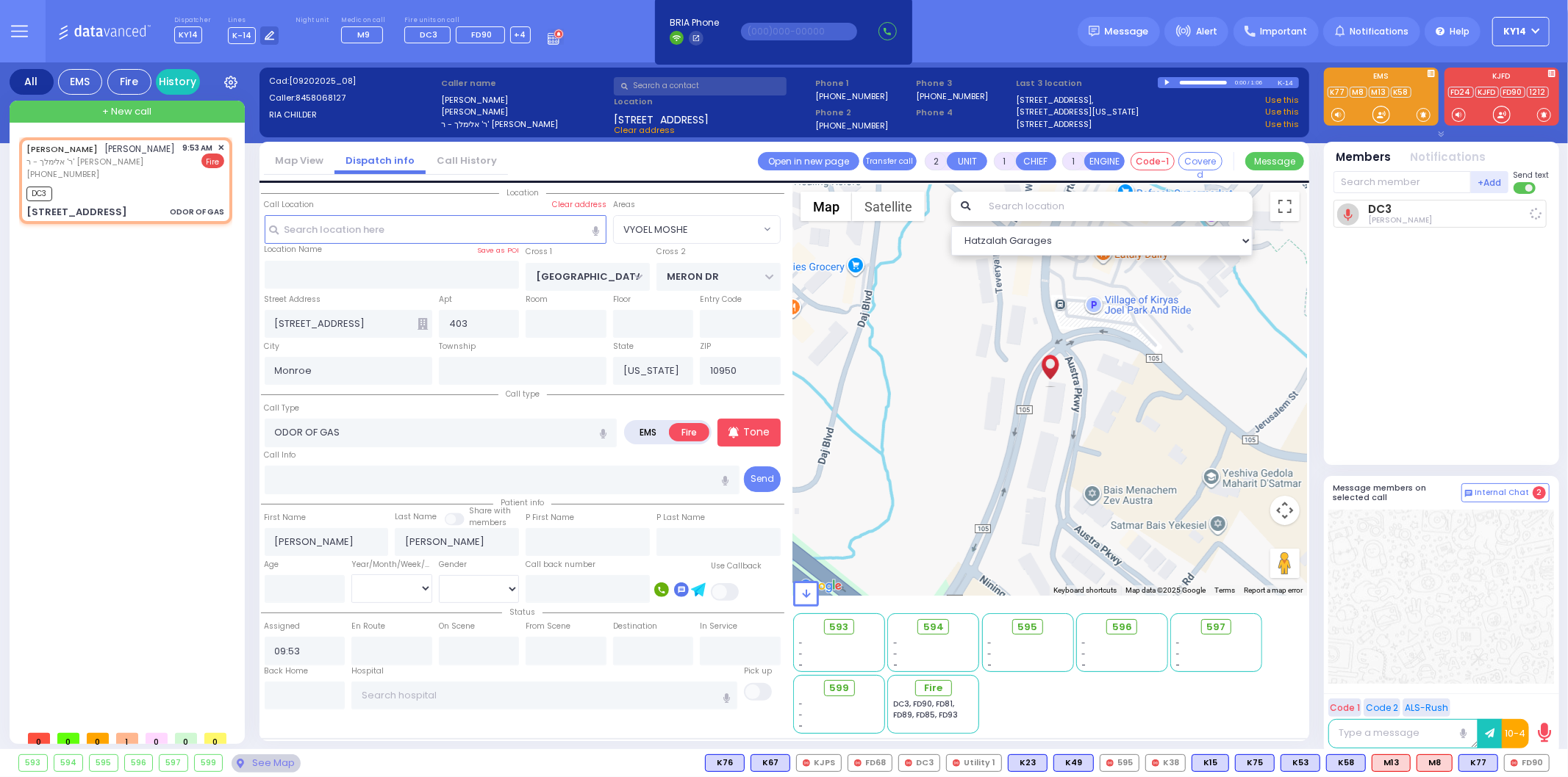
select select
type input "09:56"
select select "Hatzalah Garages"
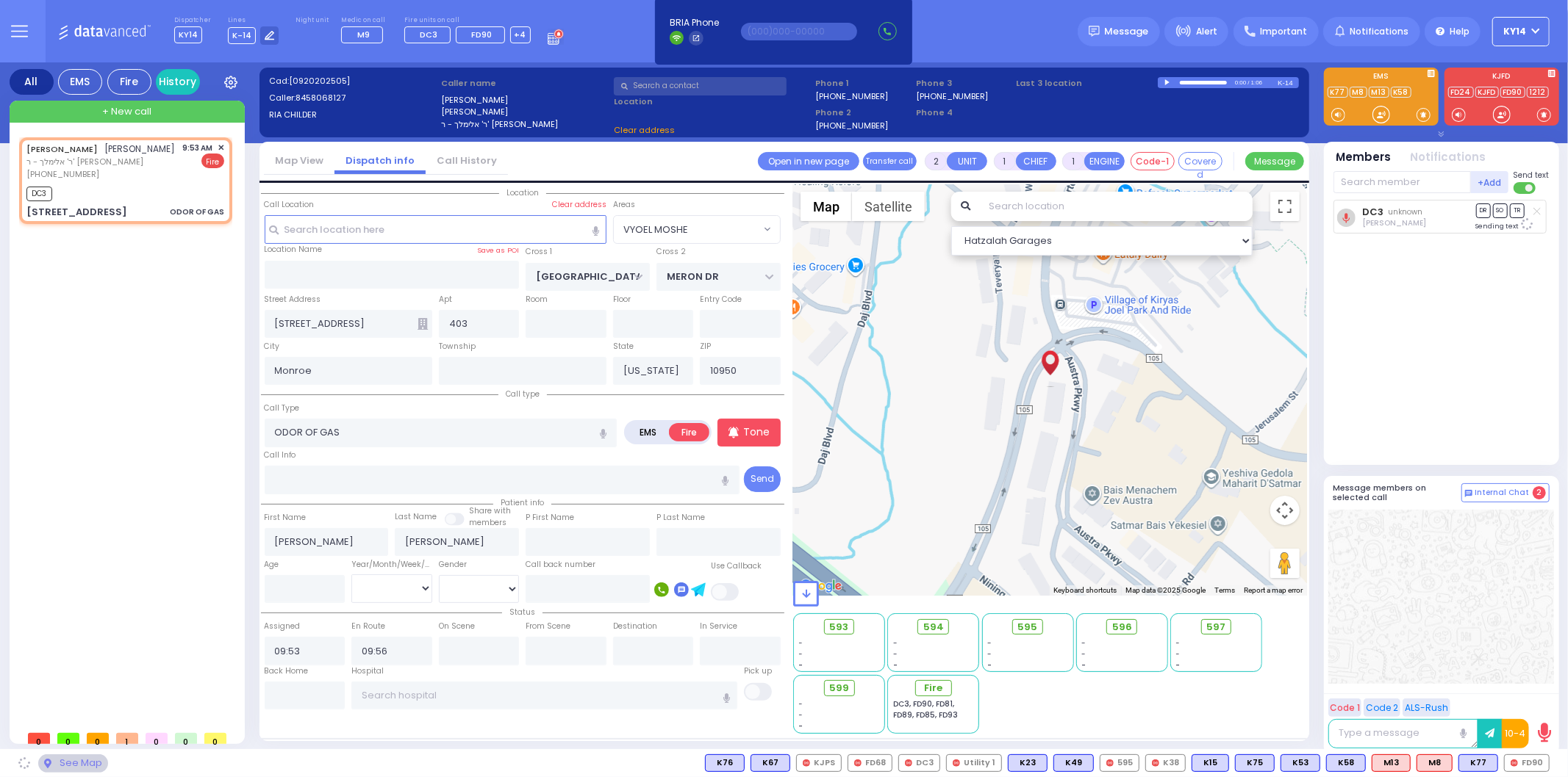
select select "VYOEL MOSHE"
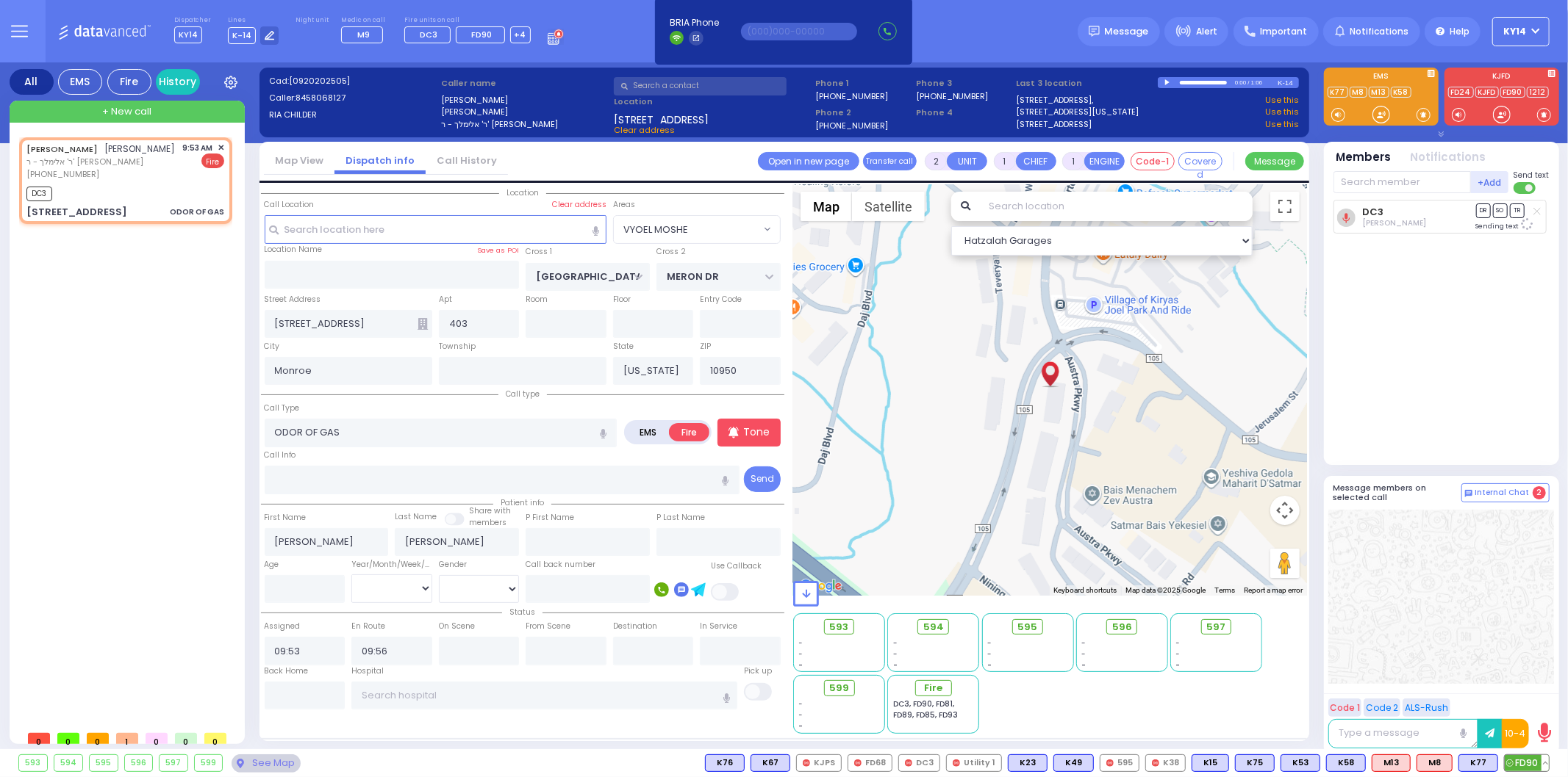
click at [1527, 760] on span "FD90" at bounding box center [1526, 763] width 44 height 16
select select
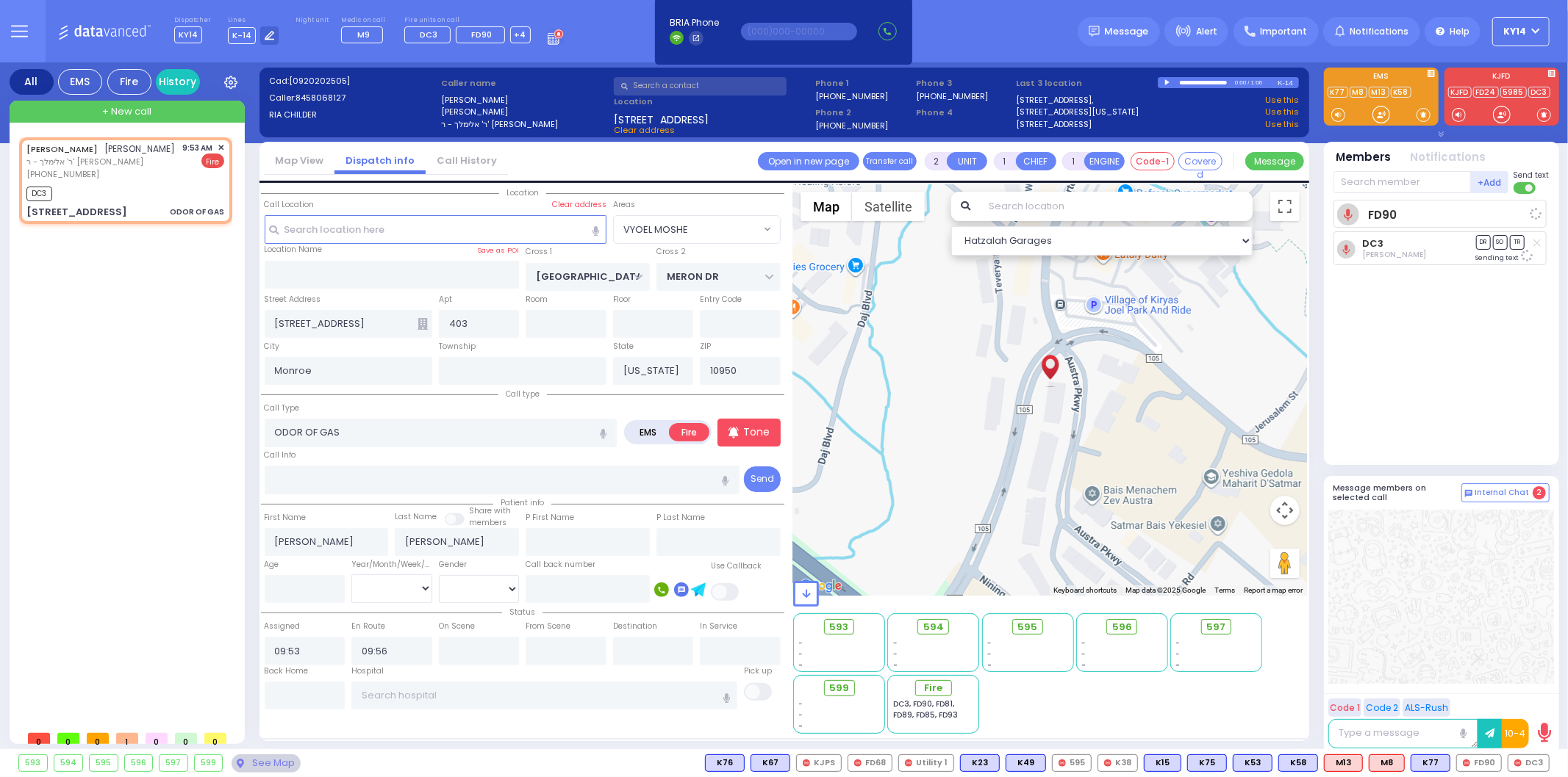
radio input "true"
select select
select select "Hatzalah Garages"
select select "VYOEL MOSHE"
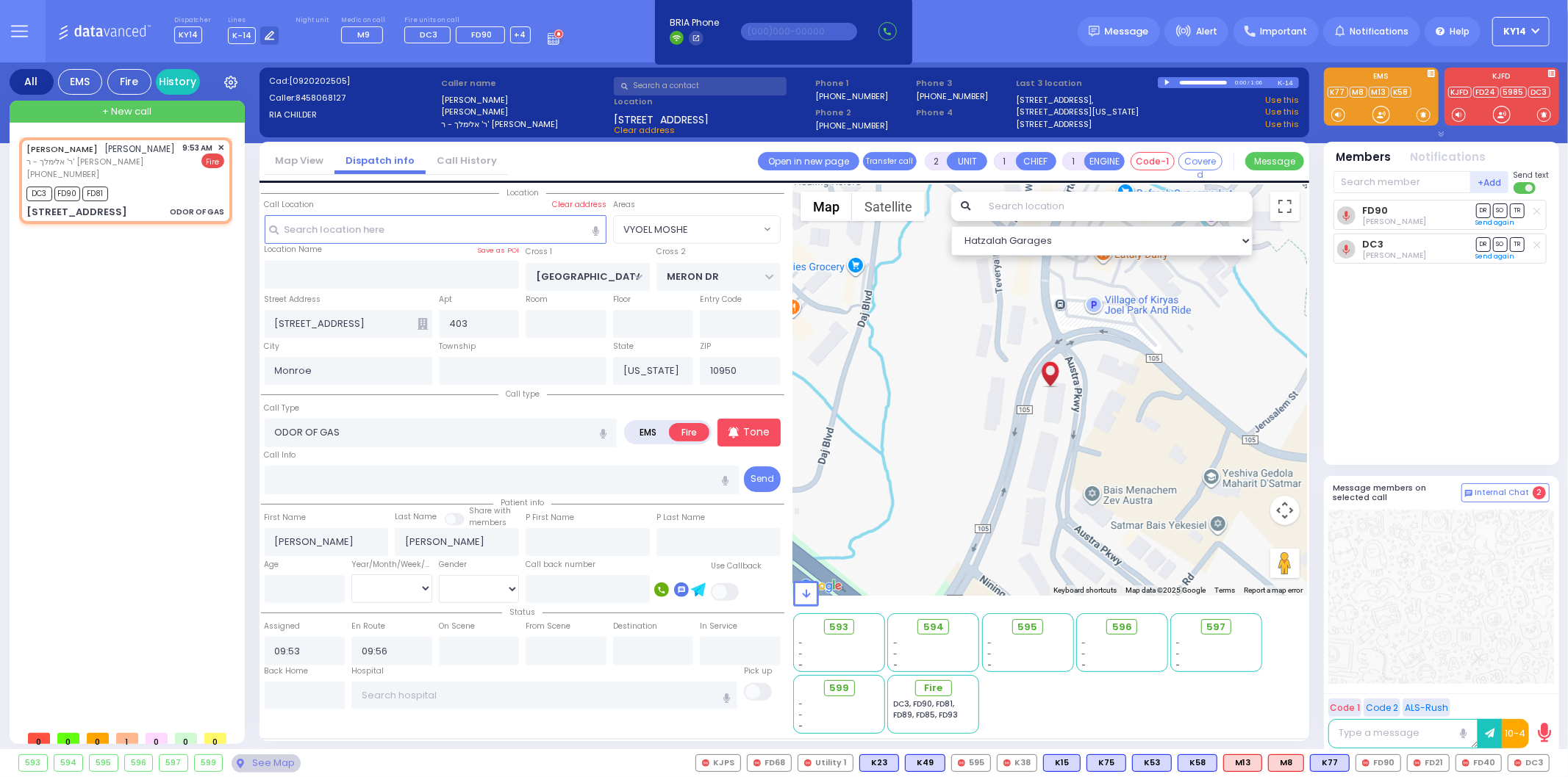
select select
radio input "true"
select select
select select "Hatzalah Garages"
select select
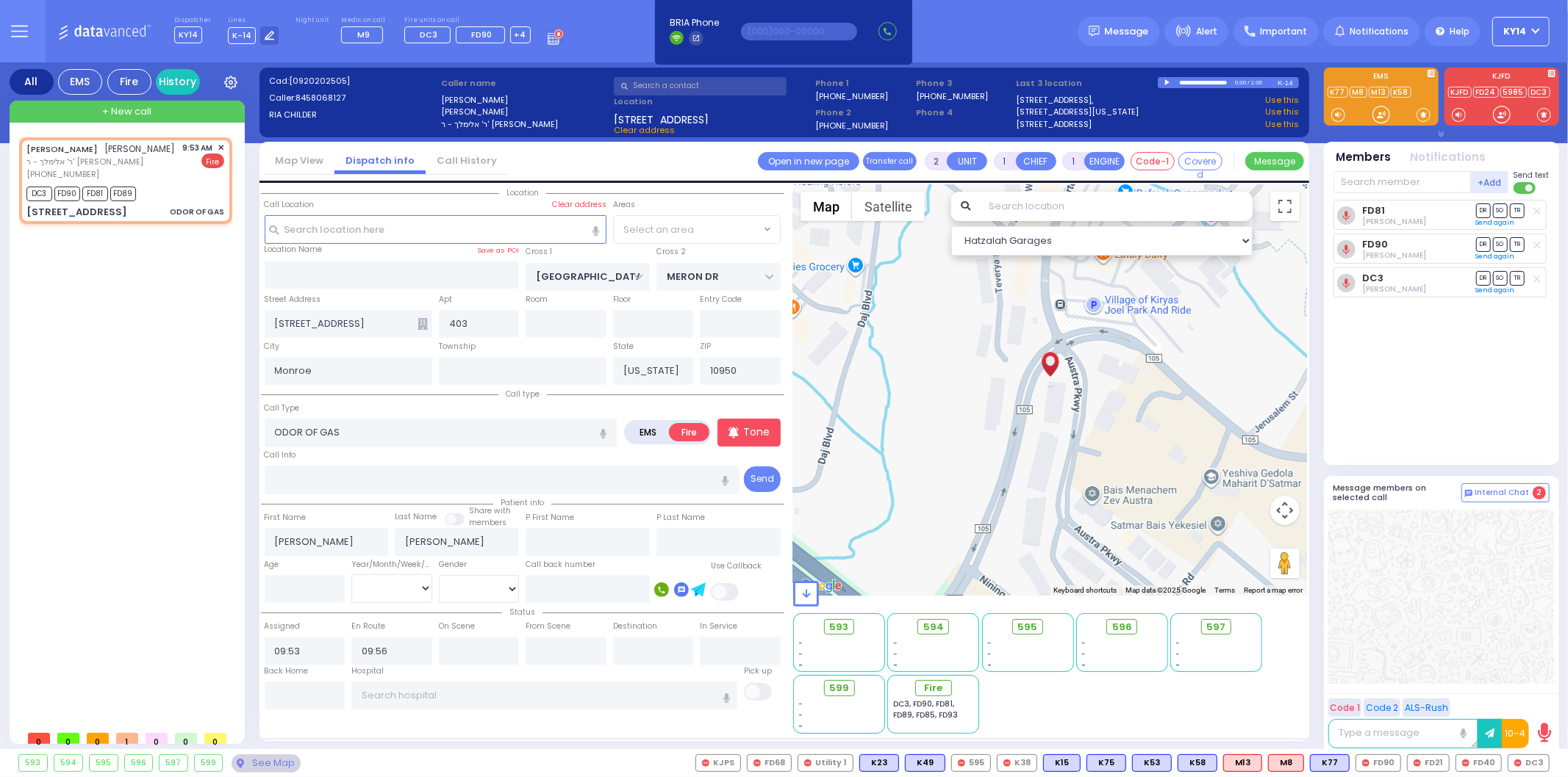
radio input "true"
select select
select select "Hatzalah Garages"
select select "VYOEL MOSHE"
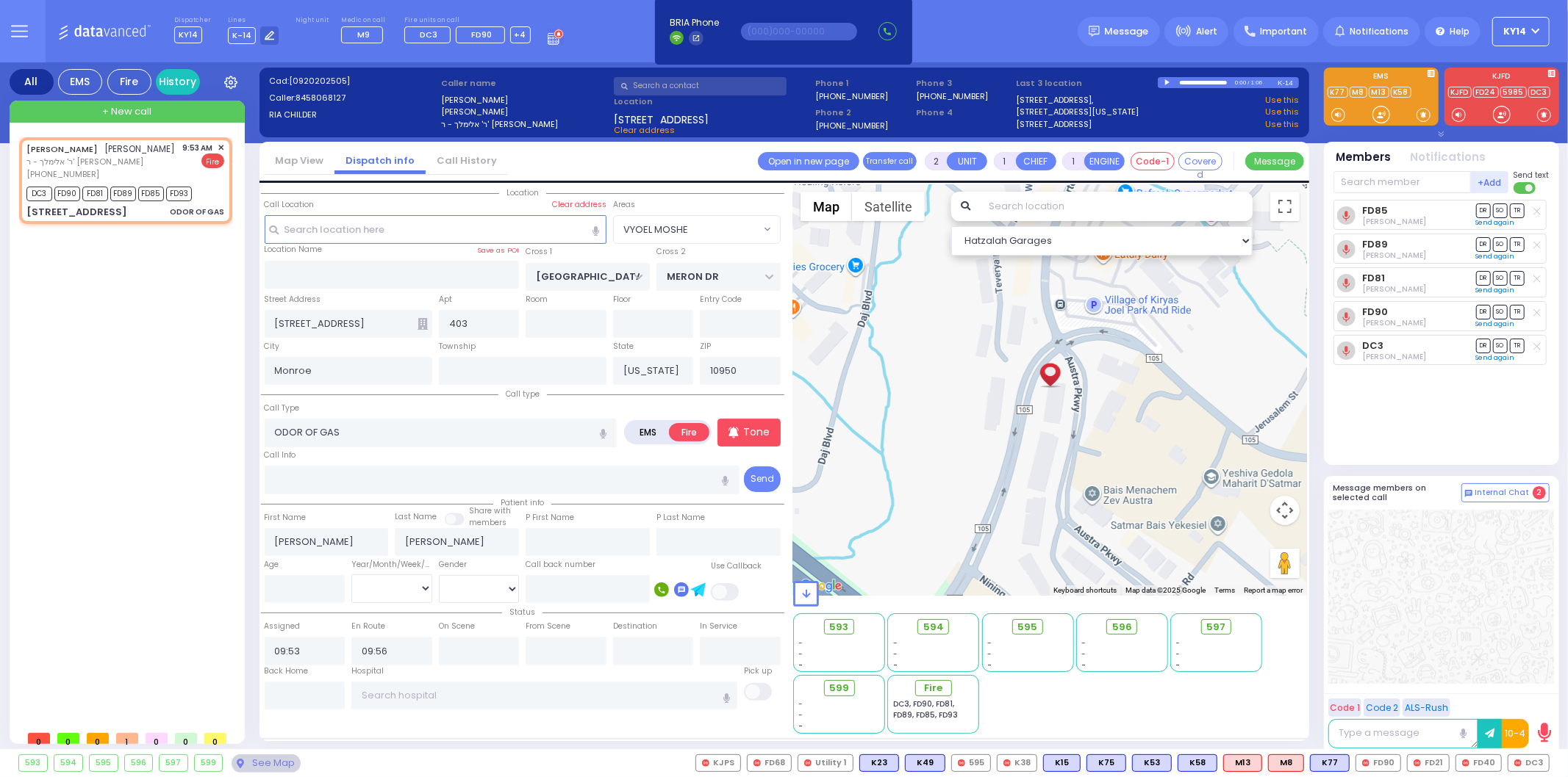
select select
radio input "true"
select select
select select "Hatzalah Garages"
select select
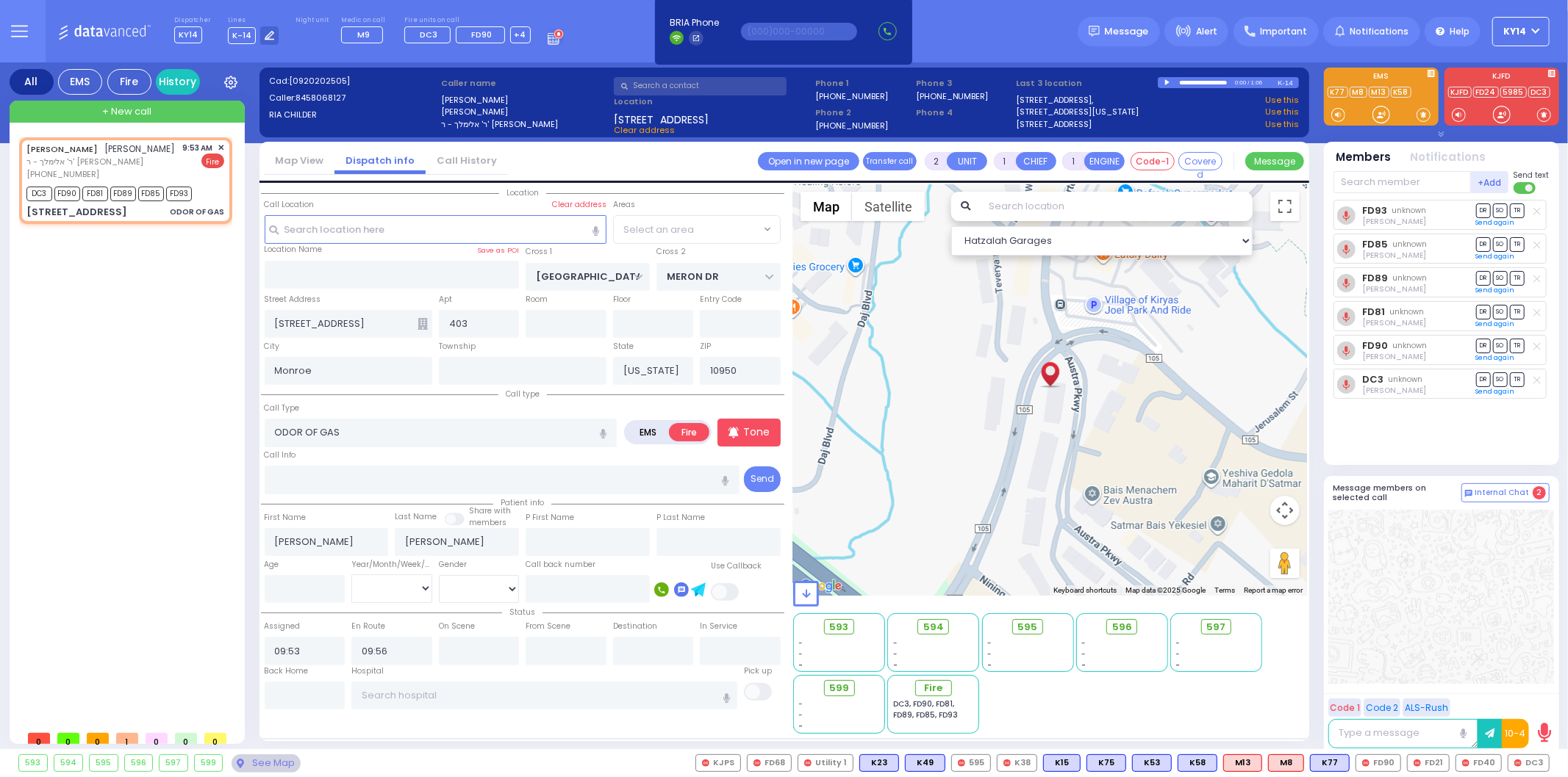
radio input "true"
select select
select select "VYOEL MOSHE"
select select "Hatzalah Garages"
select select "VYOEL MOSHE"
